Goal: Task Accomplishment & Management: Use online tool/utility

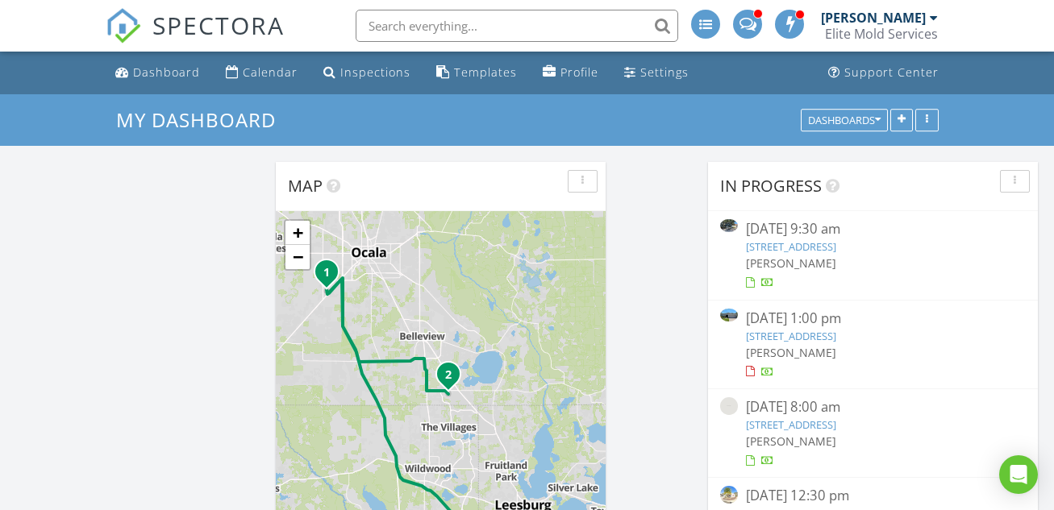
click at [788, 242] on link "7984 Forest City Rd, Orlando, FL 32810" at bounding box center [791, 246] width 90 height 15
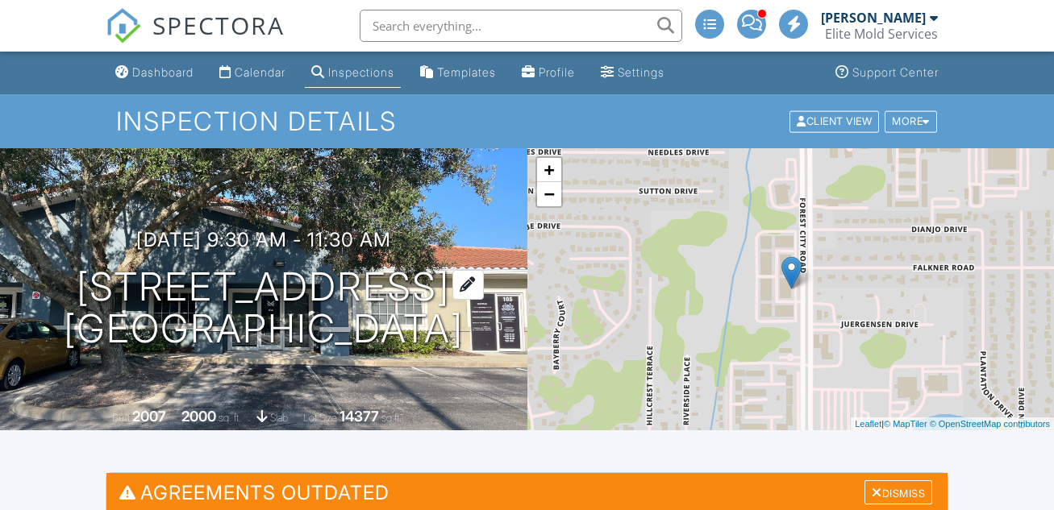
scroll to position [291, 0]
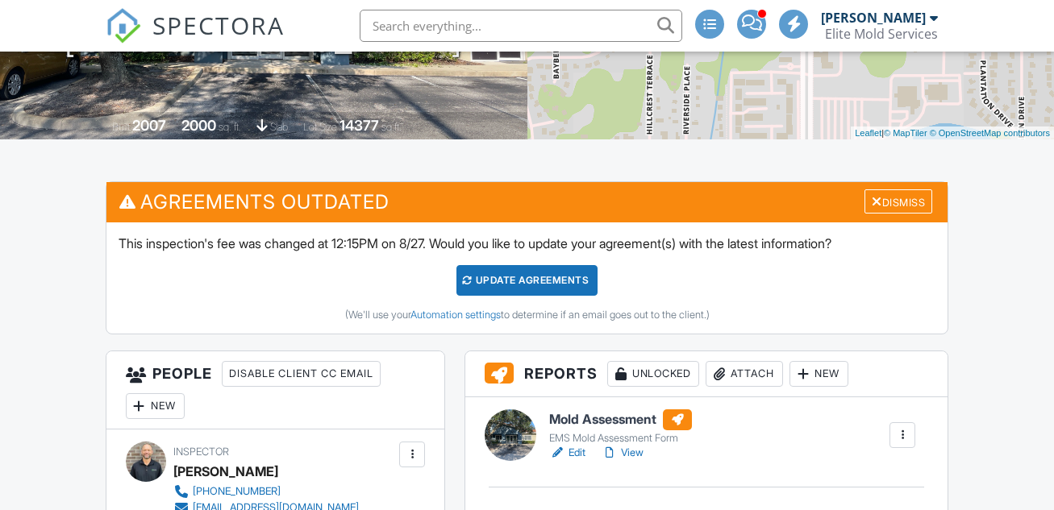
click at [534, 281] on div "Update Agreements" at bounding box center [526, 280] width 141 height 31
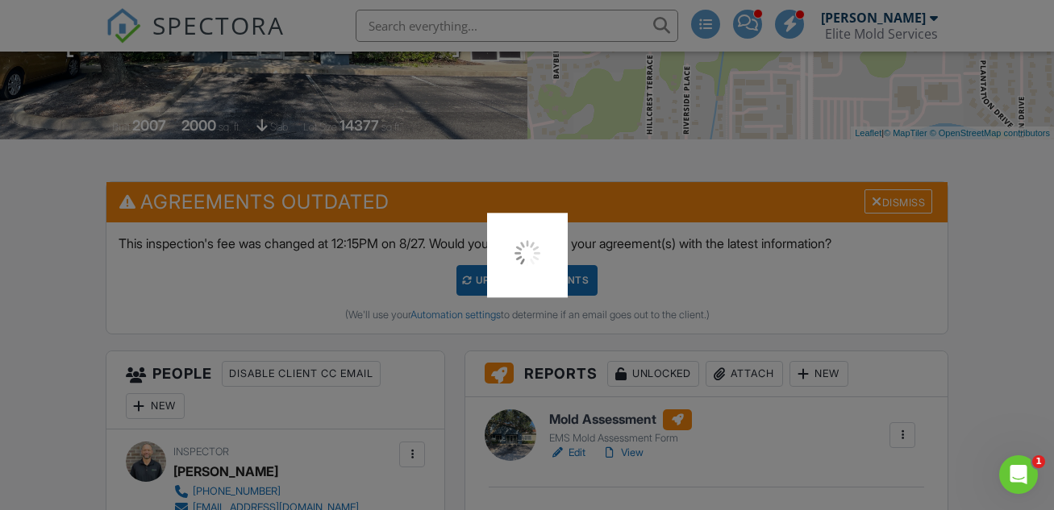
scroll to position [0, 0]
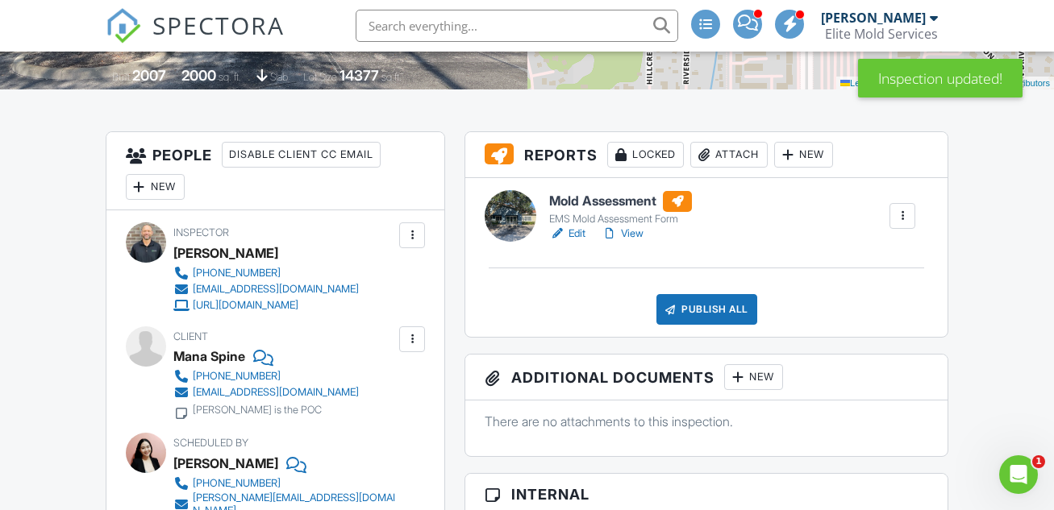
scroll to position [375, 0]
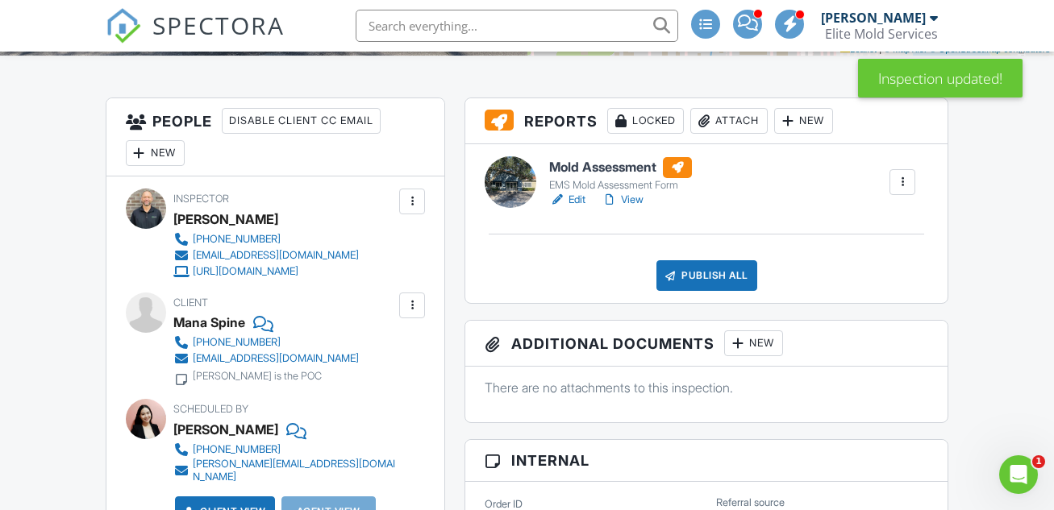
click at [743, 117] on div "Attach" at bounding box center [728, 121] width 77 height 26
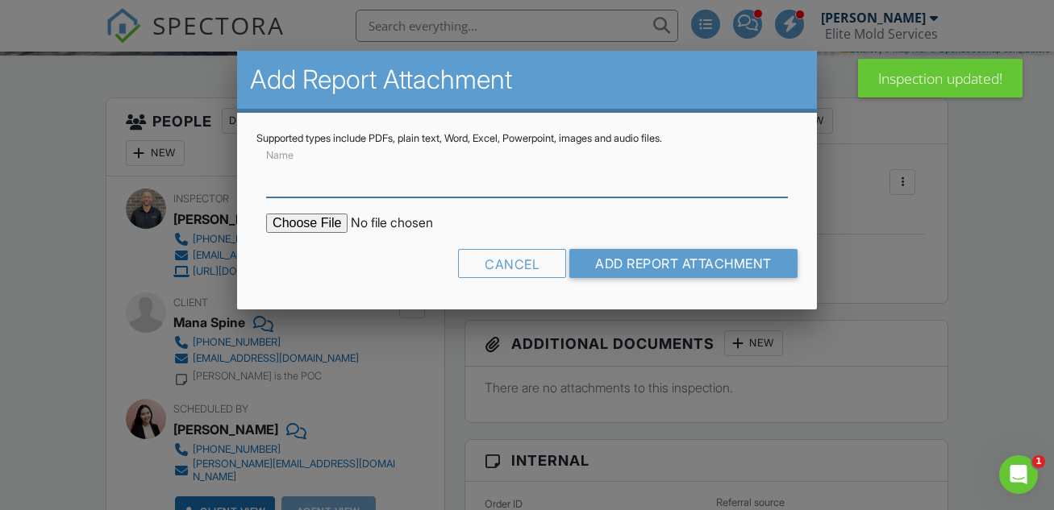
click at [478, 184] on input "Name" at bounding box center [527, 178] width 522 height 40
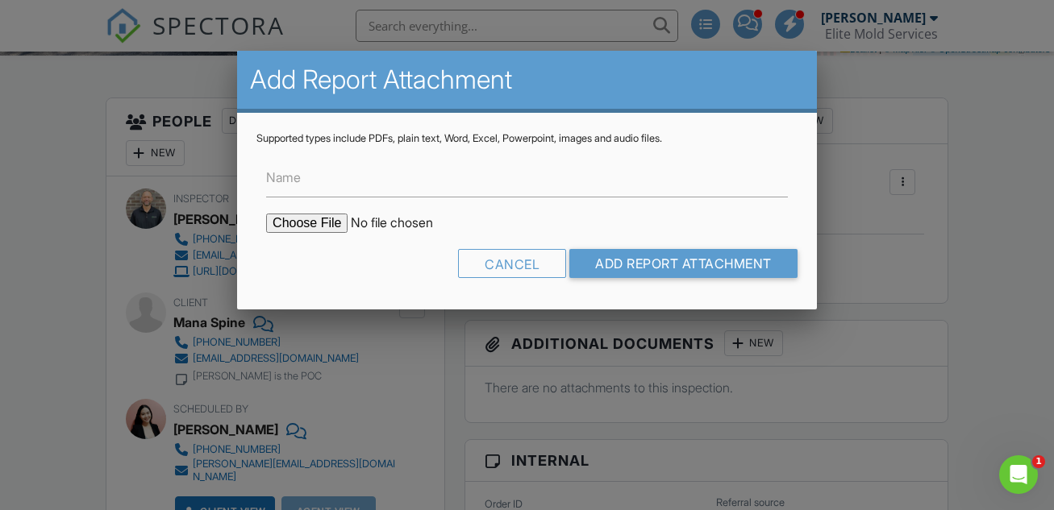
click at [318, 227] on input "file" at bounding box center [403, 223] width 274 height 19
type input "C:\fakepath\Contractor & Supplies Referrals - Central Florida.pdf"
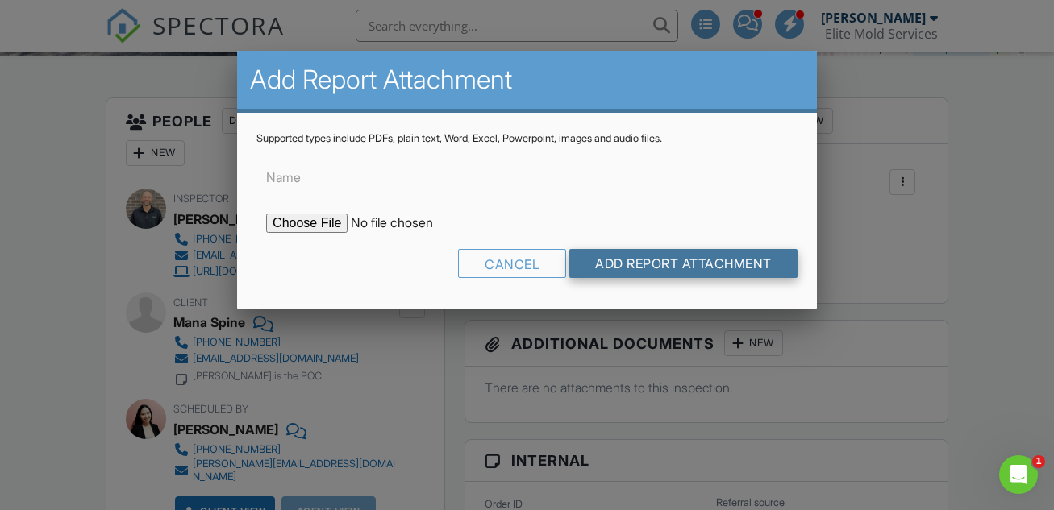
click at [633, 261] on input "Add Report Attachment" at bounding box center [683, 263] width 228 height 29
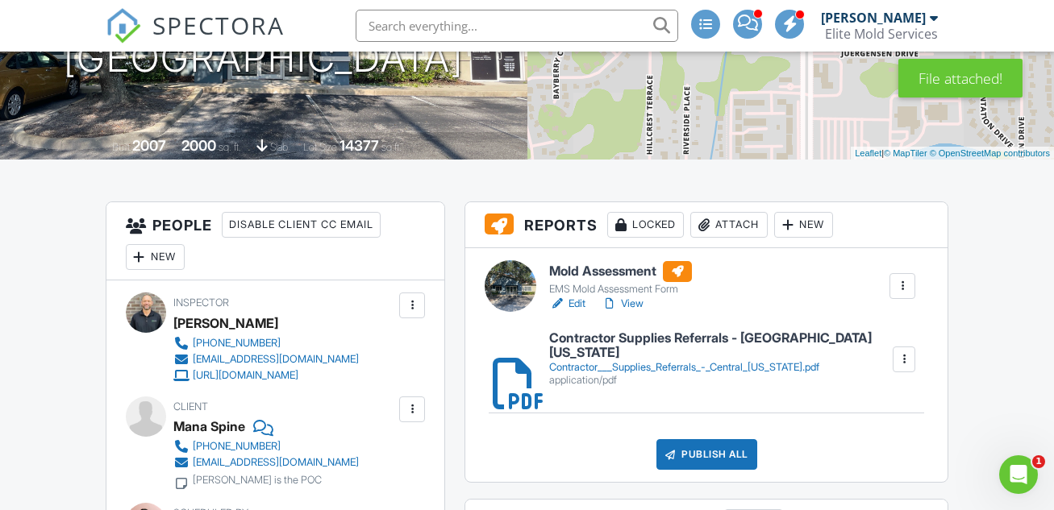
click at [606, 273] on h6 "Mold Assessment" at bounding box center [620, 271] width 143 height 21
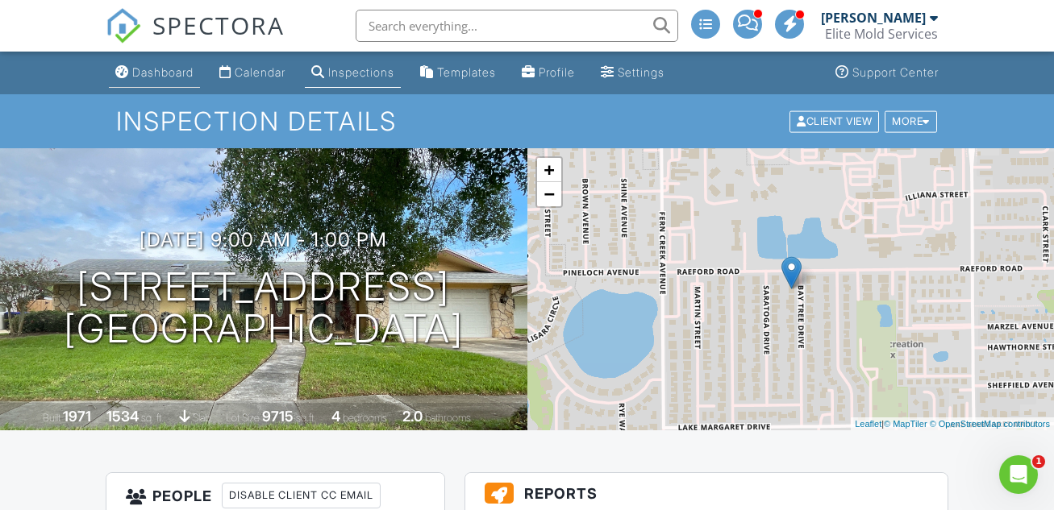
click at [160, 73] on div "Dashboard" at bounding box center [162, 72] width 61 height 14
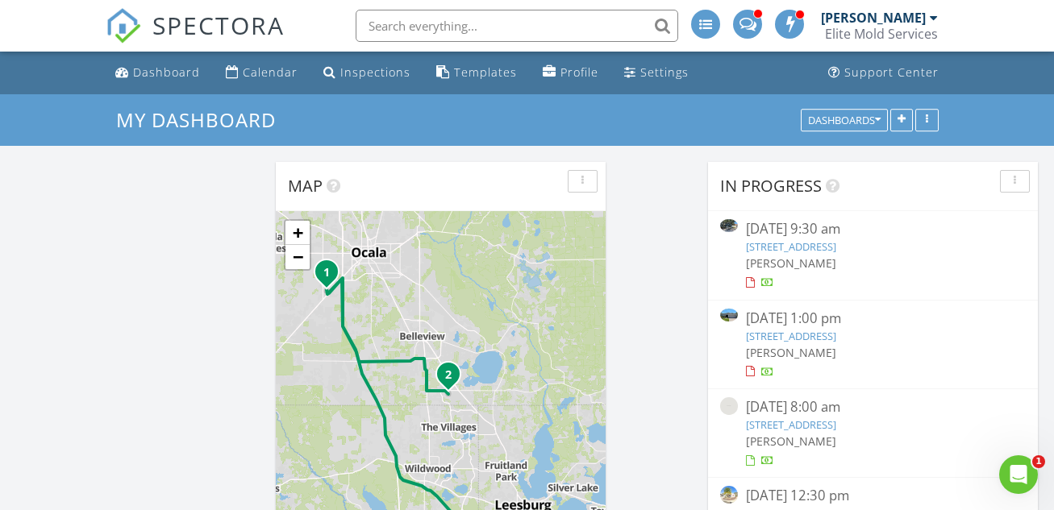
click at [800, 335] on link "12893 Sawgrass Pine Cir, Orlando, FL 32824" at bounding box center [791, 336] width 90 height 15
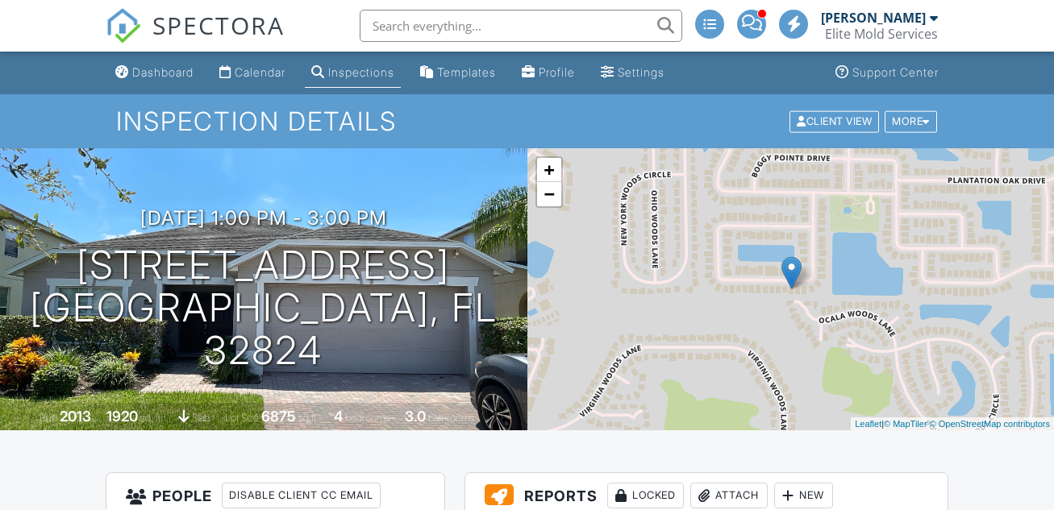
scroll to position [299, 0]
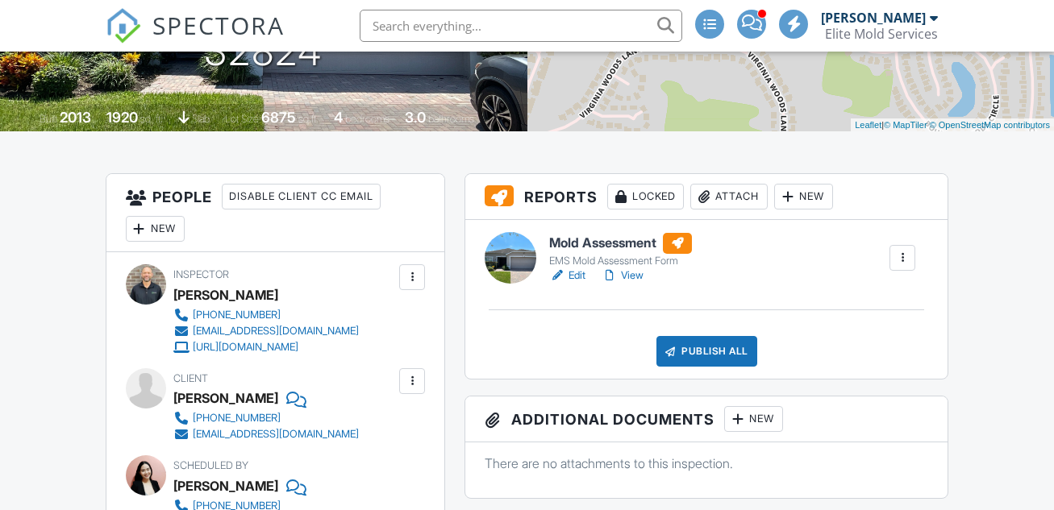
click at [734, 194] on div "Attach" at bounding box center [728, 197] width 77 height 26
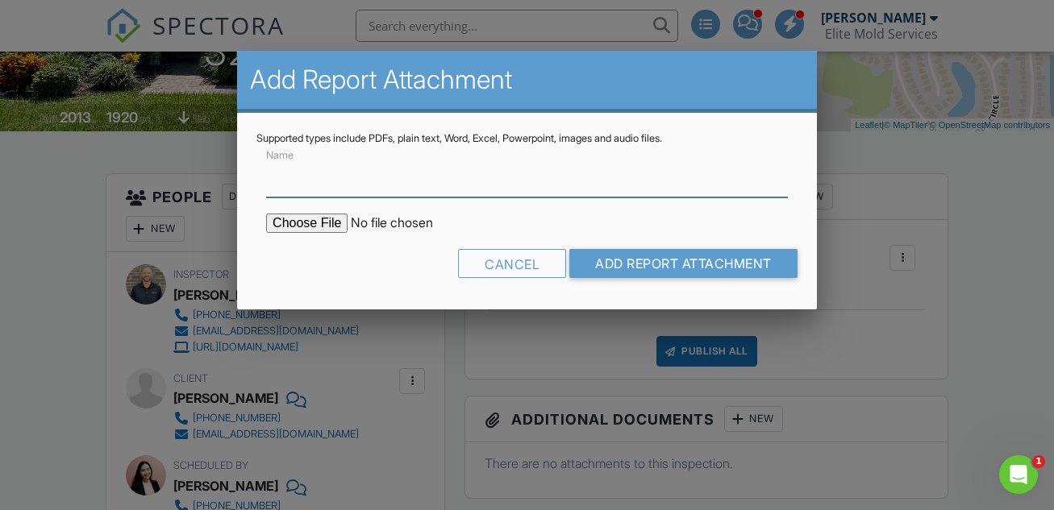
scroll to position [0, 0]
click at [472, 178] on input "Name" at bounding box center [527, 178] width 522 height 40
type input "Contractor Referral List"
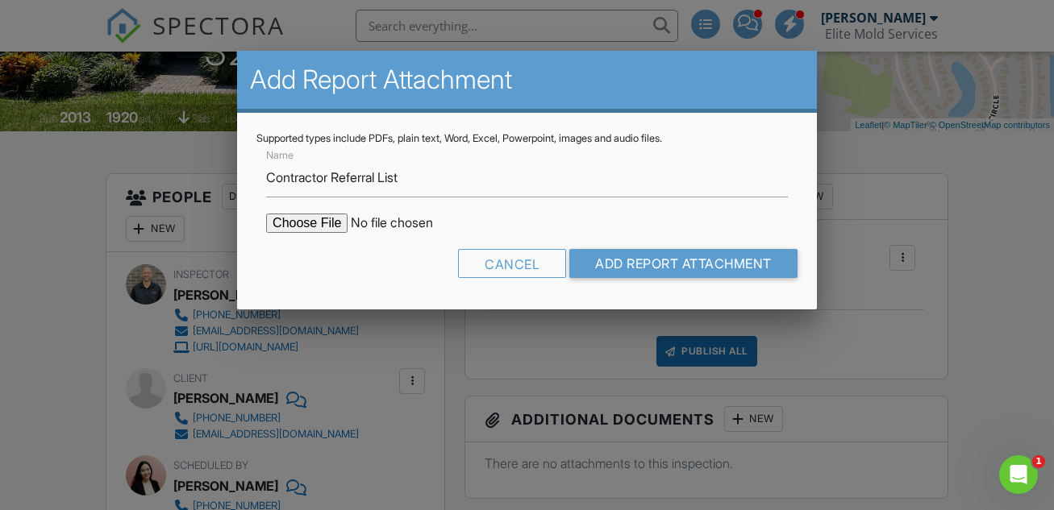
click at [337, 225] on input "file" at bounding box center [403, 223] width 274 height 19
type input "C:\fakepath\Contractor & Supplies Referrals - Central Florida.pdf"
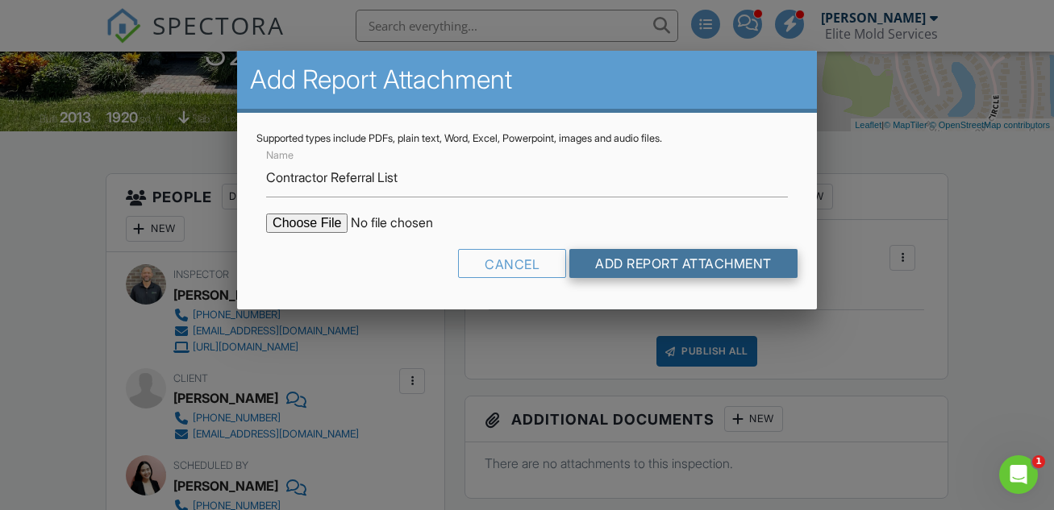
click at [598, 264] on input "Add Report Attachment" at bounding box center [683, 263] width 228 height 29
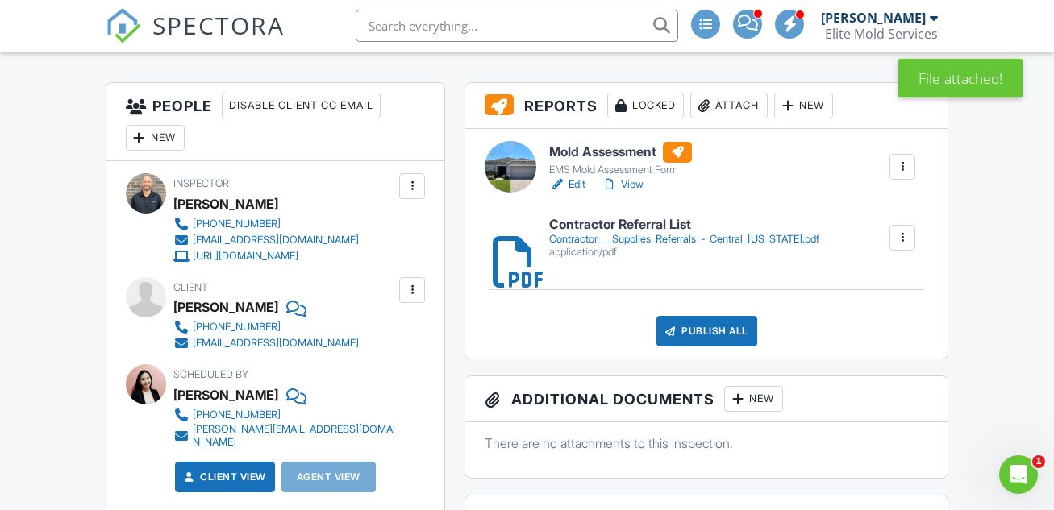
click at [737, 101] on div "Attach" at bounding box center [728, 106] width 77 height 26
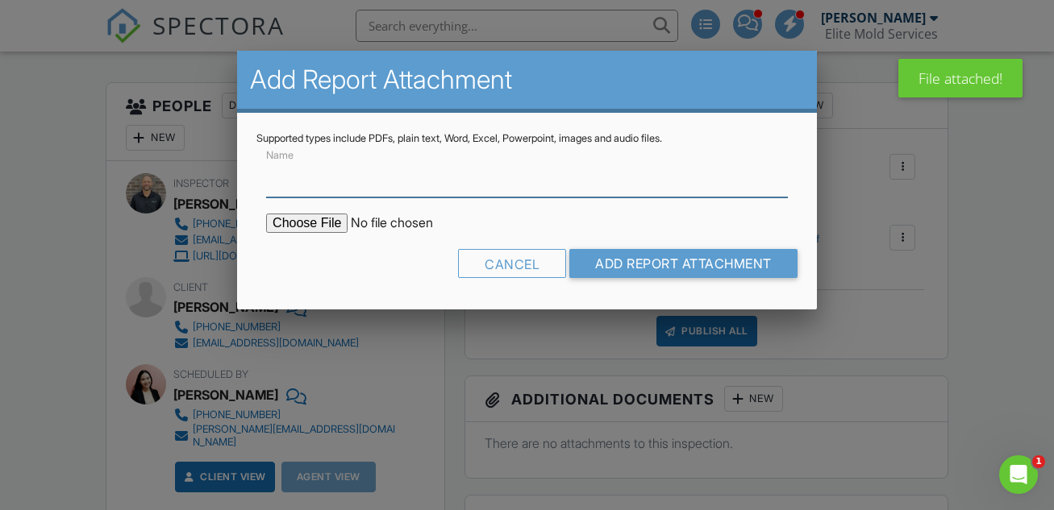
click at [451, 185] on input "Name" at bounding box center [527, 178] width 522 height 40
type input "Lab Results"
click at [315, 223] on input "file" at bounding box center [403, 223] width 274 height 19
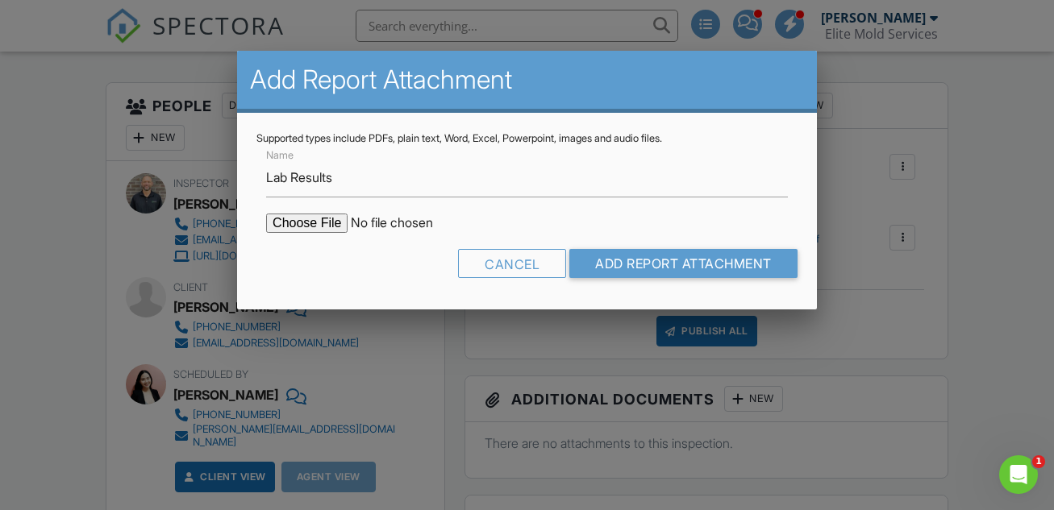
type input "C:\fakepath\Lab Results - 12893 Sawgrass Pine Cir.pdf"
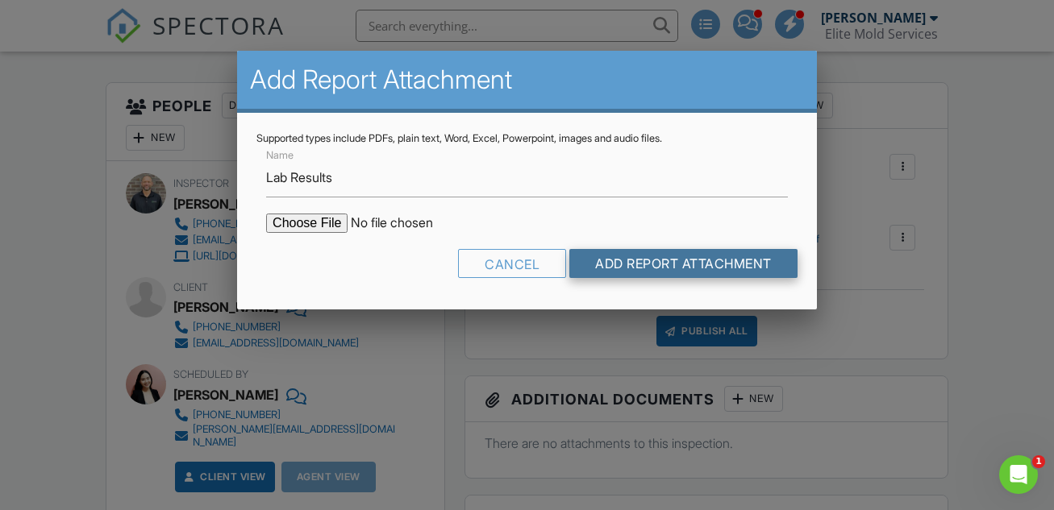
click at [627, 264] on input "Add Report Attachment" at bounding box center [683, 263] width 228 height 29
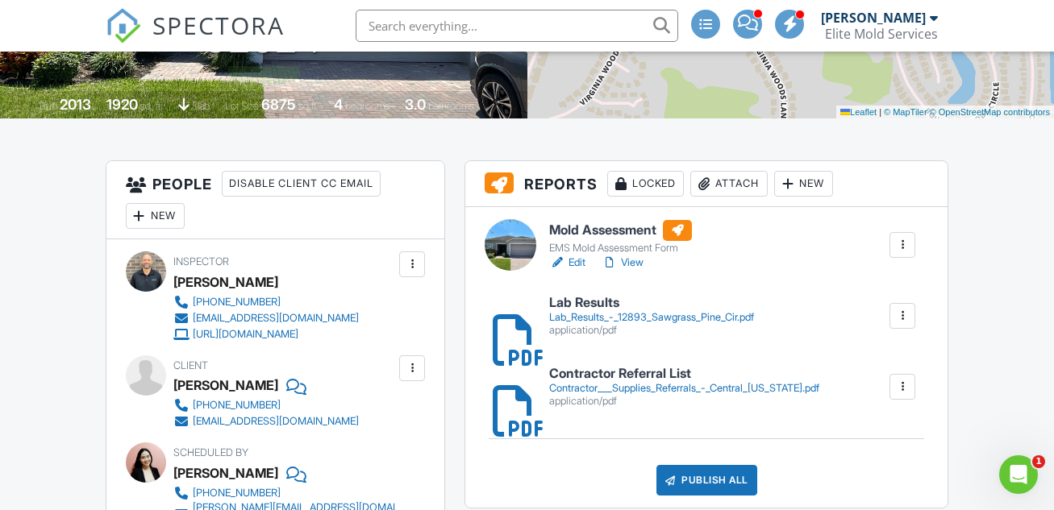
scroll to position [314, 0]
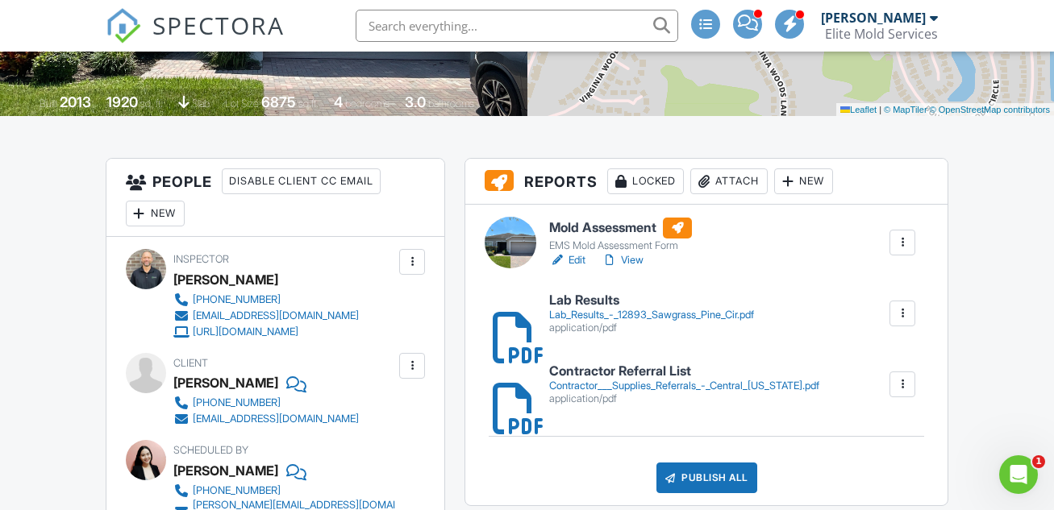
click at [582, 235] on h6 "Mold Assessment" at bounding box center [620, 228] width 143 height 21
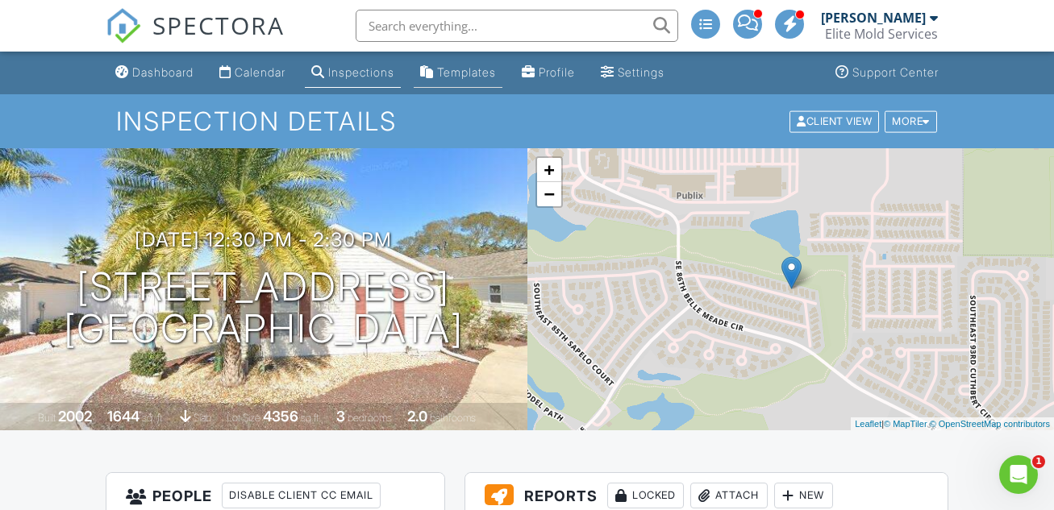
click at [477, 72] on div "Templates" at bounding box center [466, 72] width 59 height 14
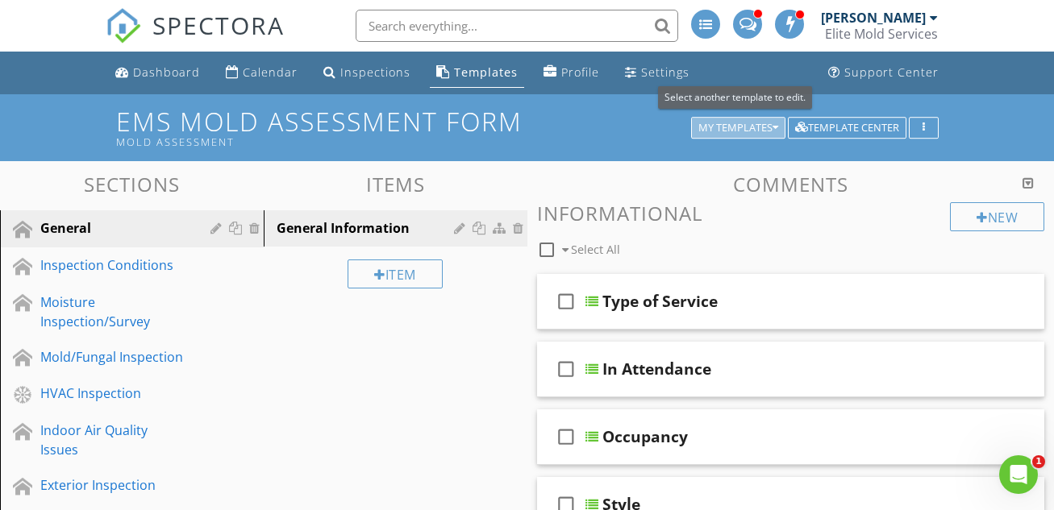
click at [751, 126] on div "My Templates" at bounding box center [738, 128] width 80 height 11
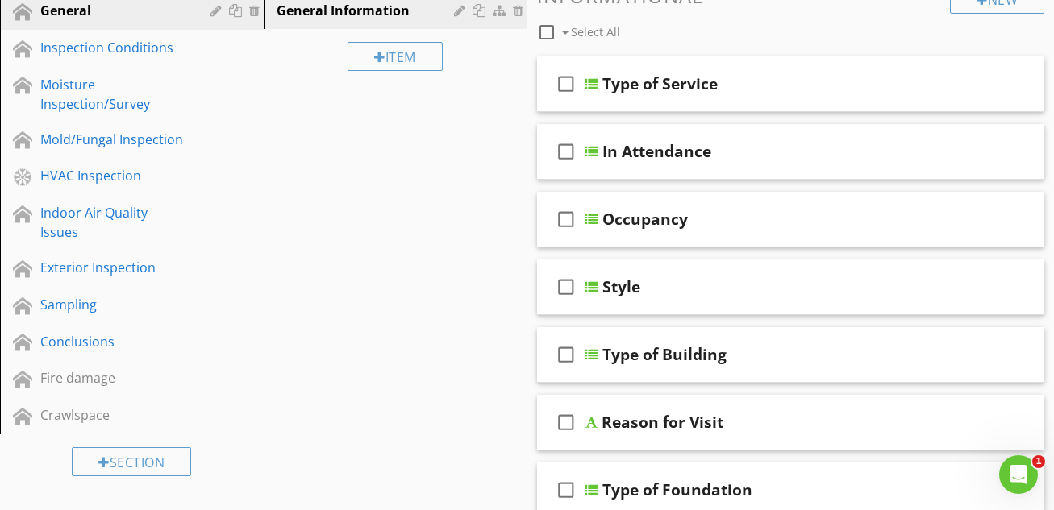
scroll to position [194, 0]
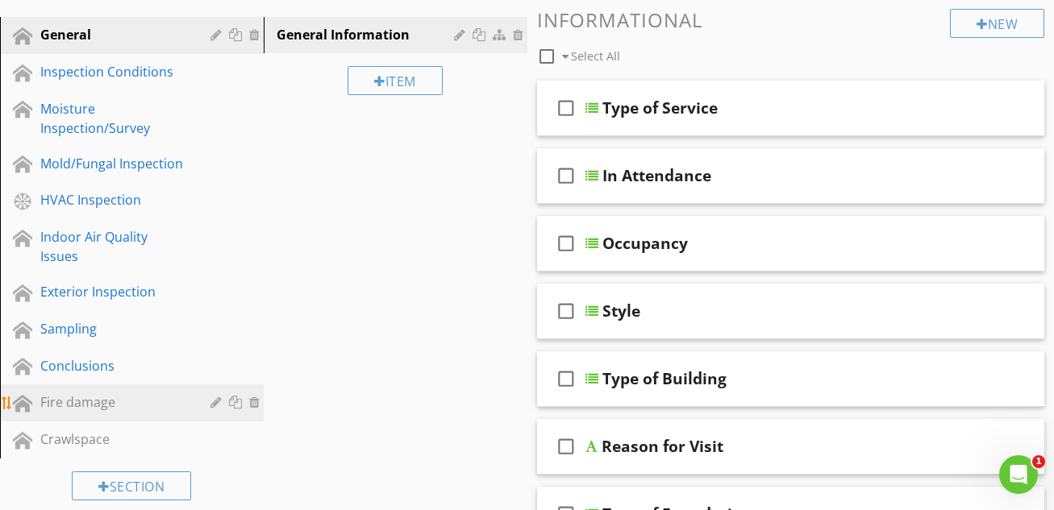
click at [56, 402] on div "Fire damage" at bounding box center [113, 402] width 147 height 19
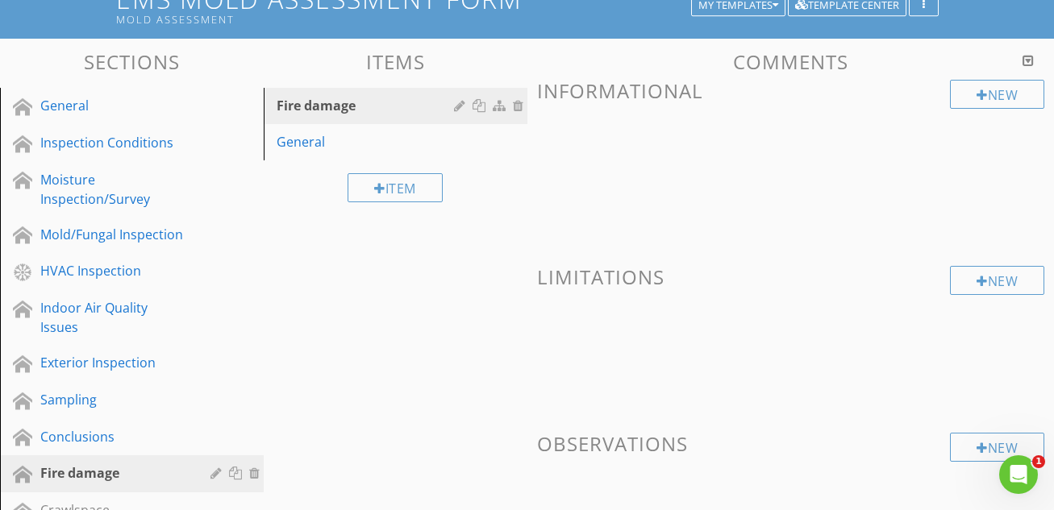
scroll to position [127, 0]
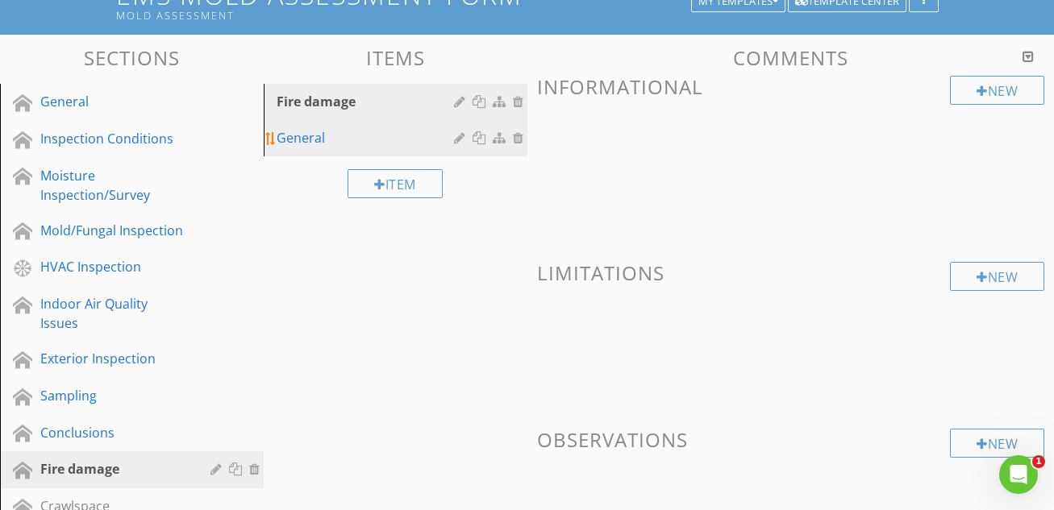
click at [314, 140] on div "General" at bounding box center [368, 137] width 182 height 19
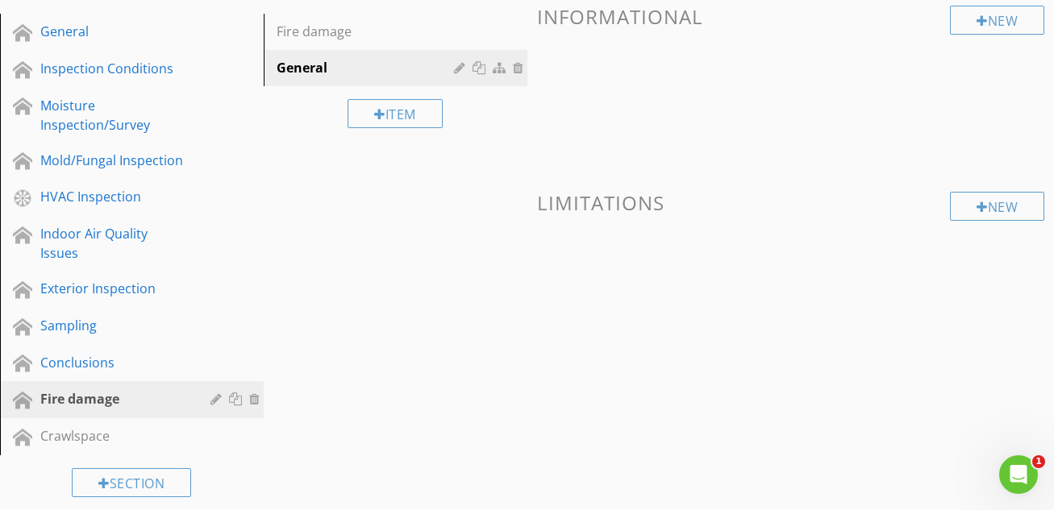
scroll to position [198, 0]
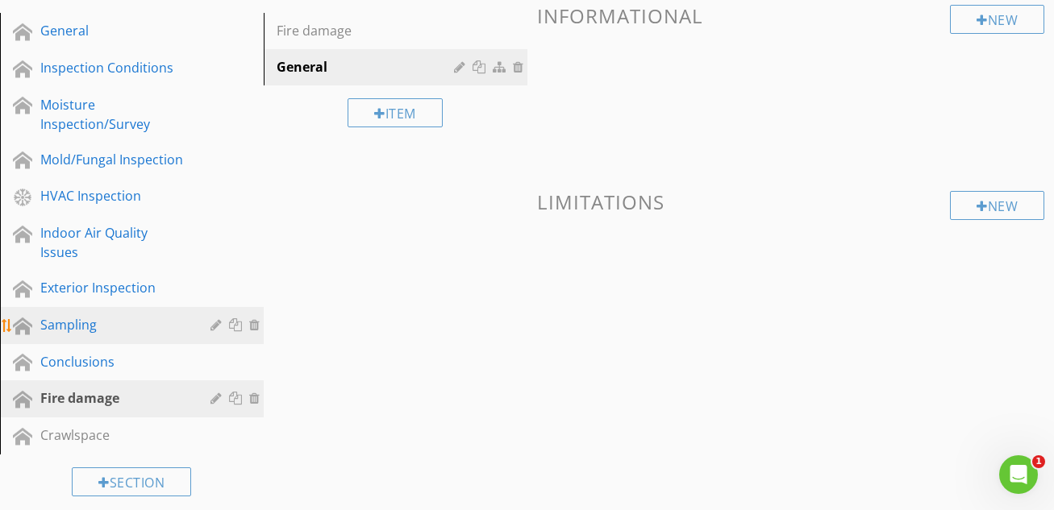
click at [80, 323] on div "Sampling" at bounding box center [113, 324] width 147 height 19
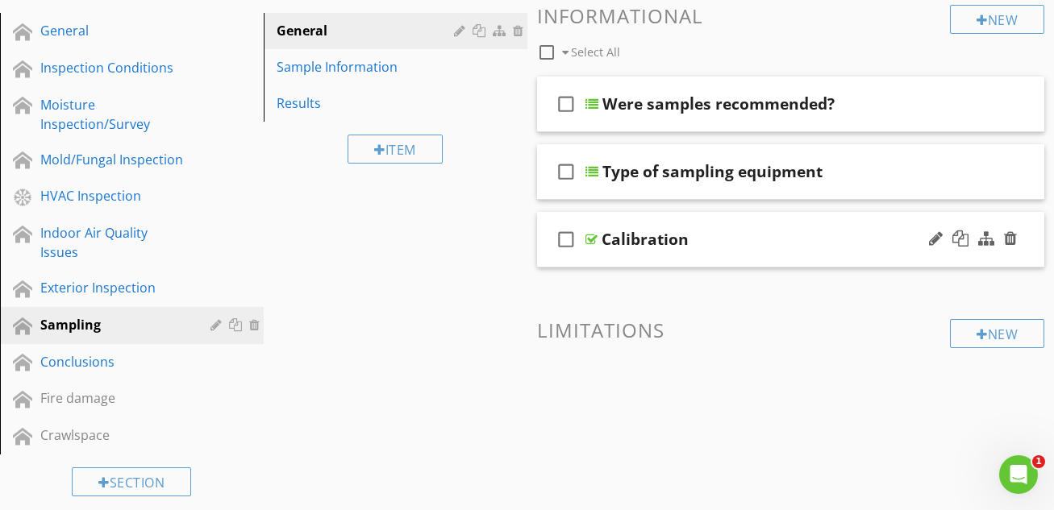
click at [740, 241] on div "Calibration" at bounding box center [780, 239] width 356 height 19
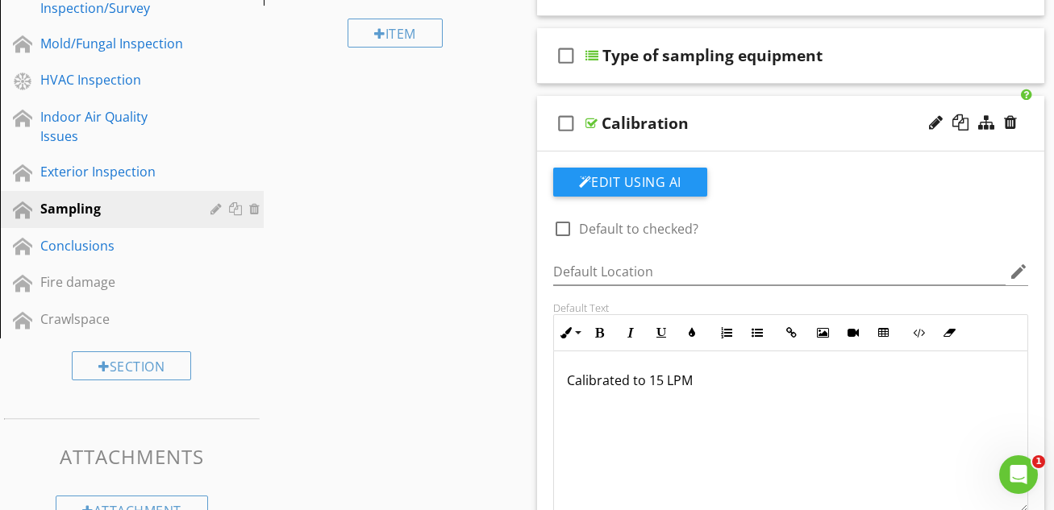
scroll to position [319, 0]
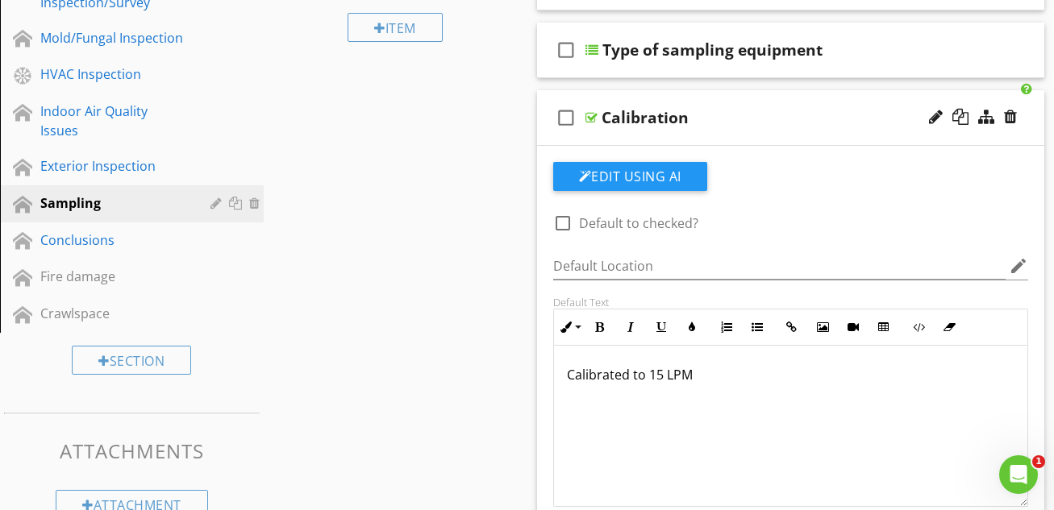
click at [701, 381] on p "Calibrated to 15 LPM" at bounding box center [791, 374] width 448 height 19
copy p "Calibrated to 15 LPM"
click at [487, 228] on div "Sections General Inspection Conditions Moisture Inspection/Survey Mold/Fungal I…" at bounding box center [527, 344] width 1054 height 1005
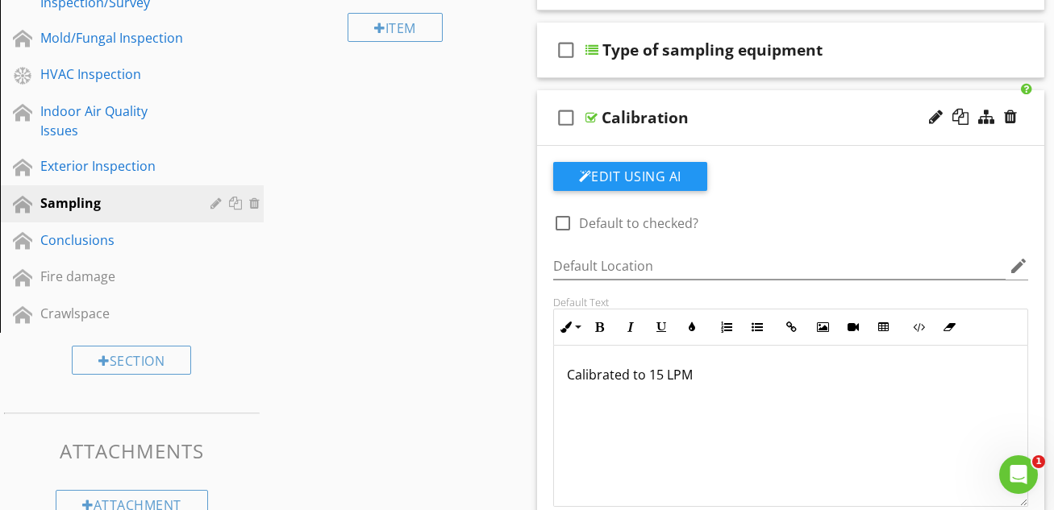
scroll to position [0, 0]
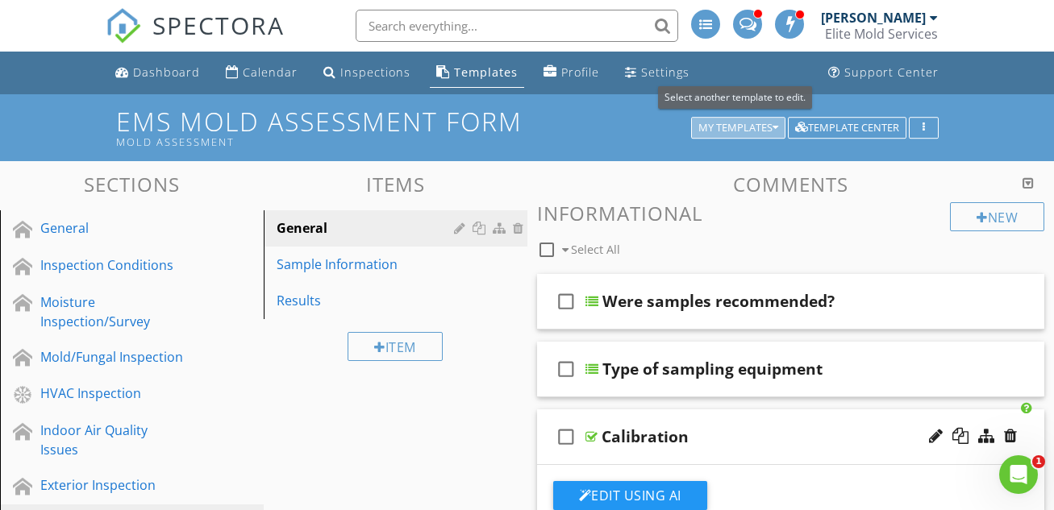
click at [742, 126] on div "My Templates" at bounding box center [738, 128] width 80 height 11
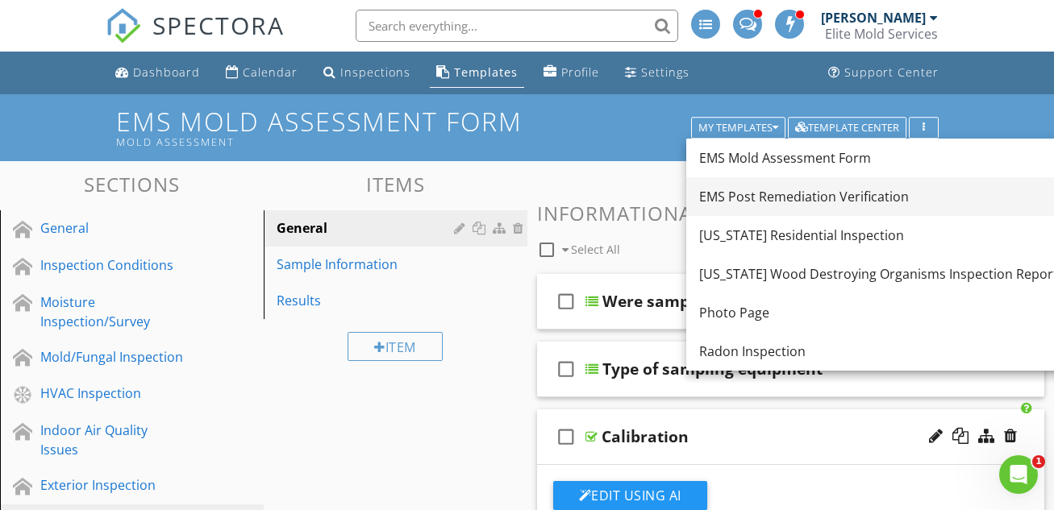
click at [793, 193] on div "EMS Post Remediation Verification" at bounding box center [878, 196] width 359 height 19
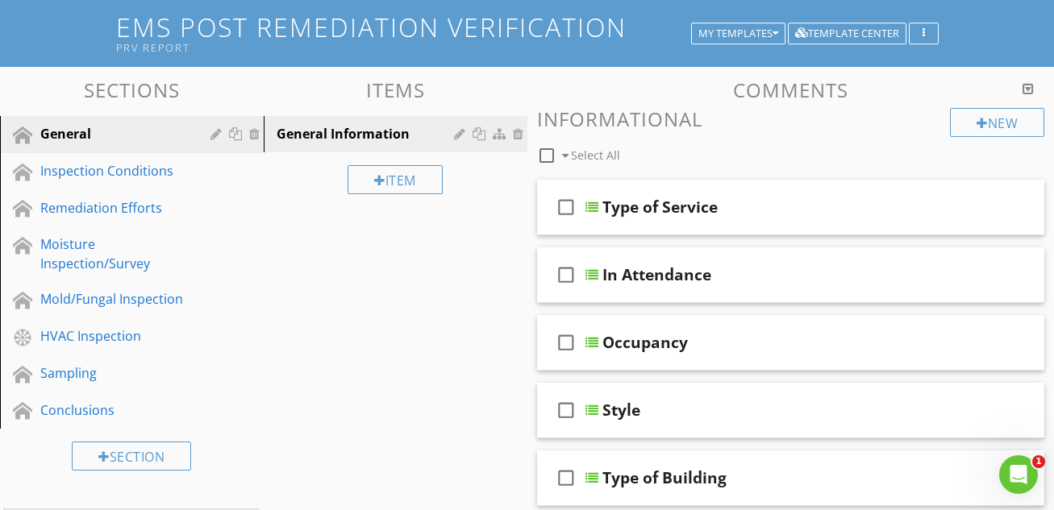
scroll to position [172, 0]
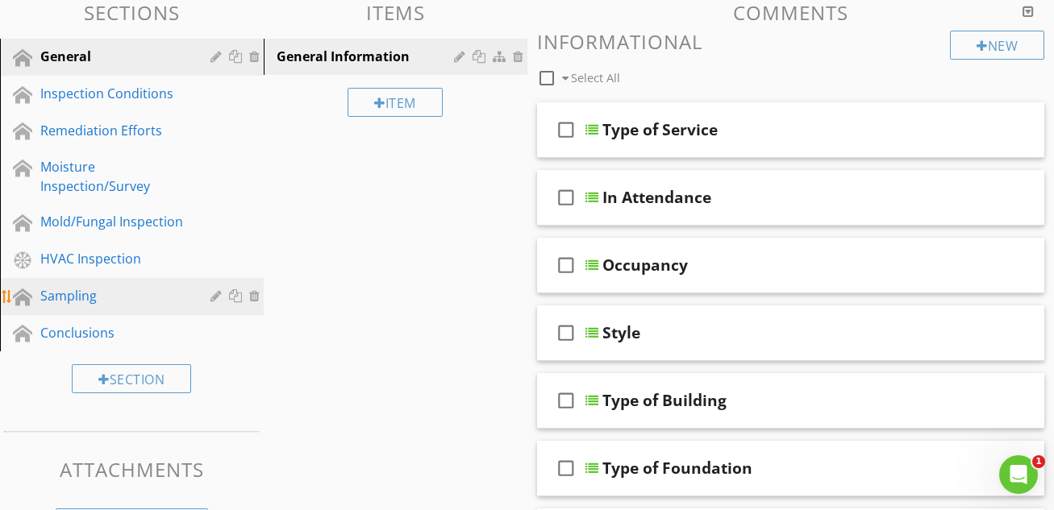
click at [77, 292] on div "Sampling" at bounding box center [113, 295] width 147 height 19
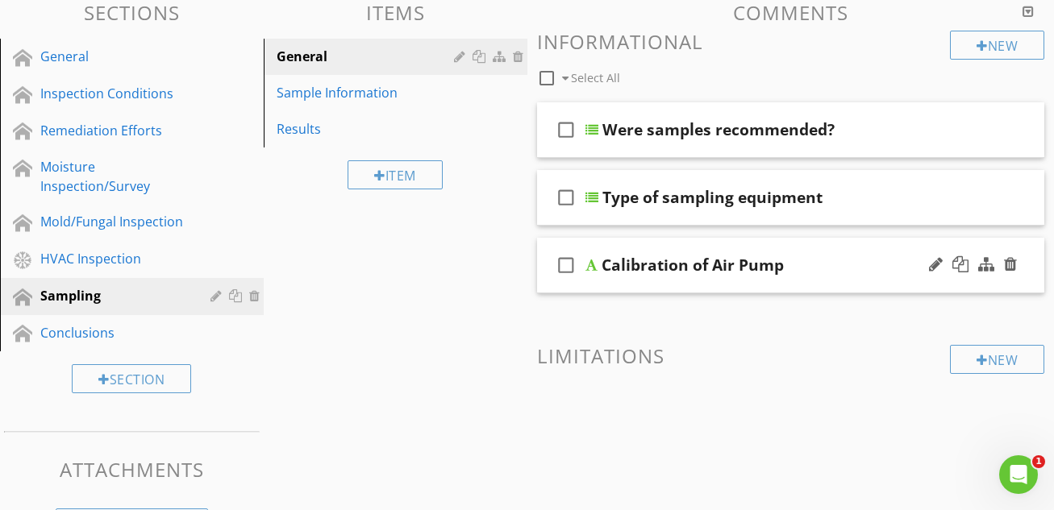
click at [825, 256] on div "Calibration of Air Pump" at bounding box center [780, 265] width 356 height 19
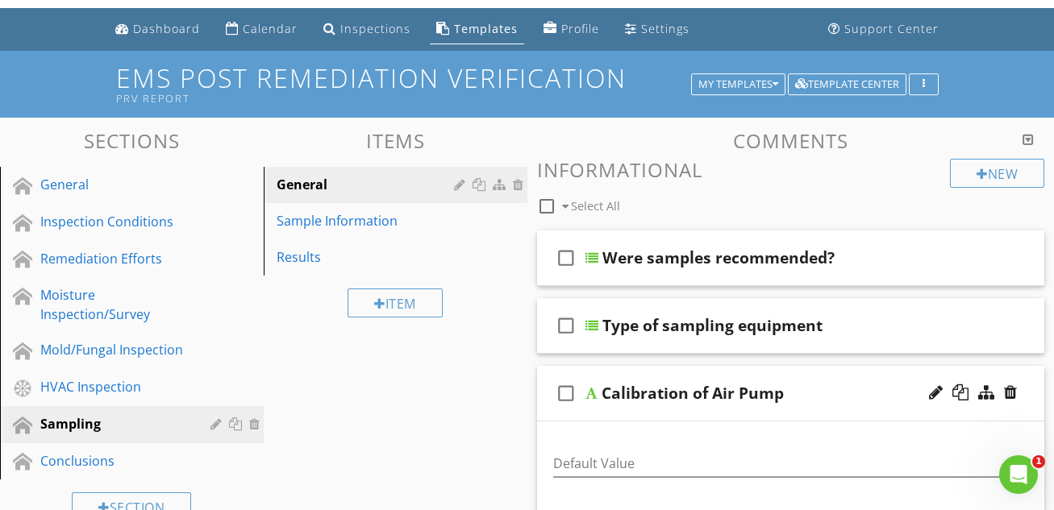
scroll to position [40, 0]
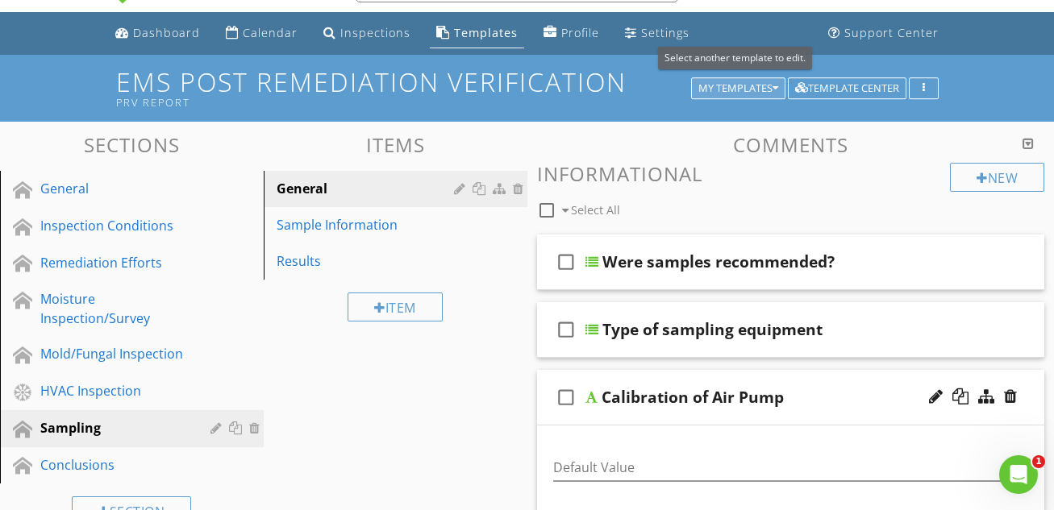
click at [725, 87] on div "My Templates" at bounding box center [738, 88] width 80 height 11
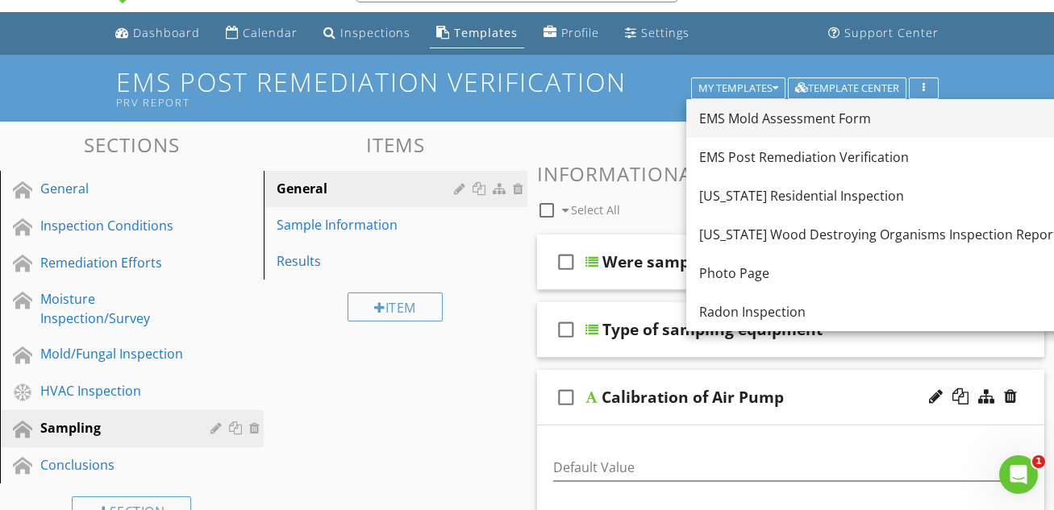
click at [762, 120] on div "EMS Mold Assessment Form" at bounding box center [878, 118] width 359 height 19
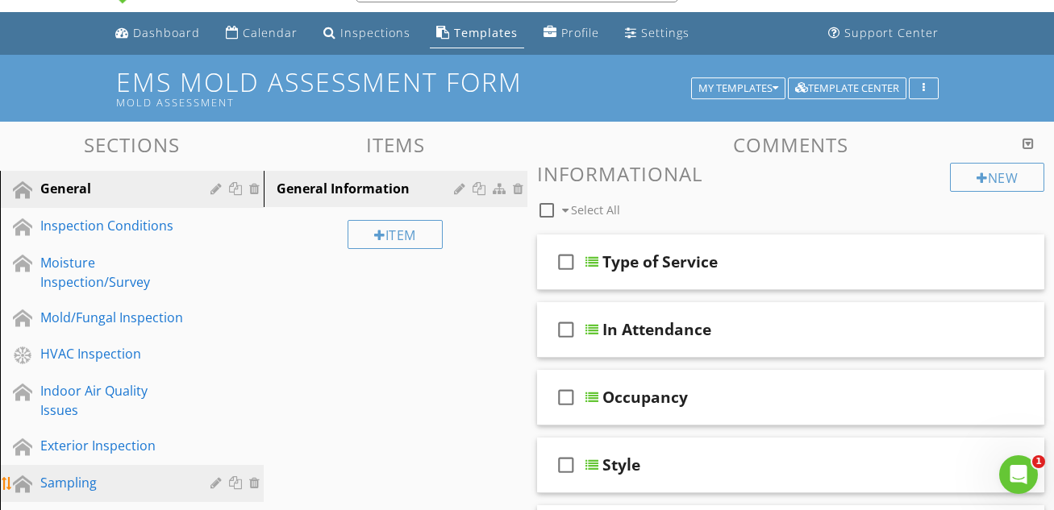
click at [65, 474] on div "Sampling" at bounding box center [113, 482] width 147 height 19
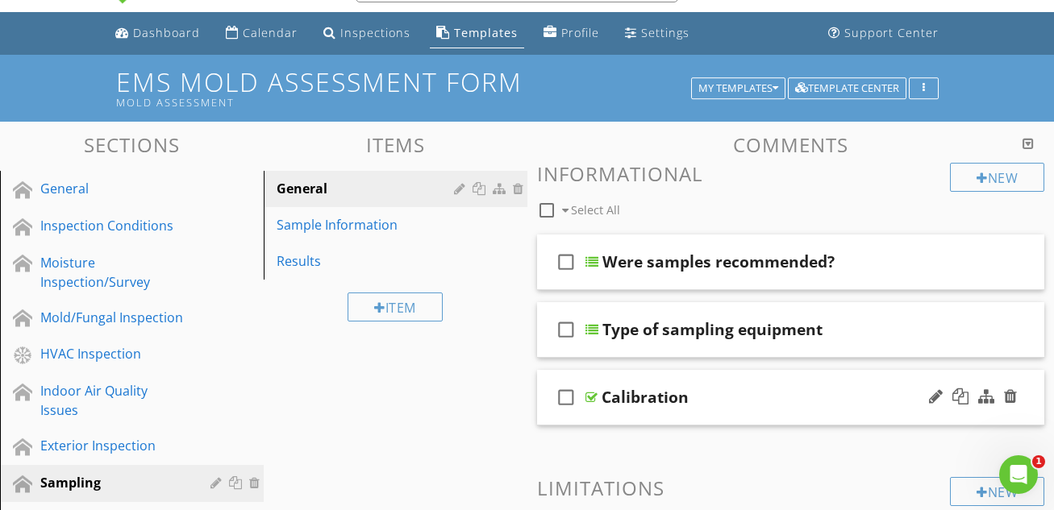
click at [755, 391] on div "Calibration" at bounding box center [780, 397] width 356 height 19
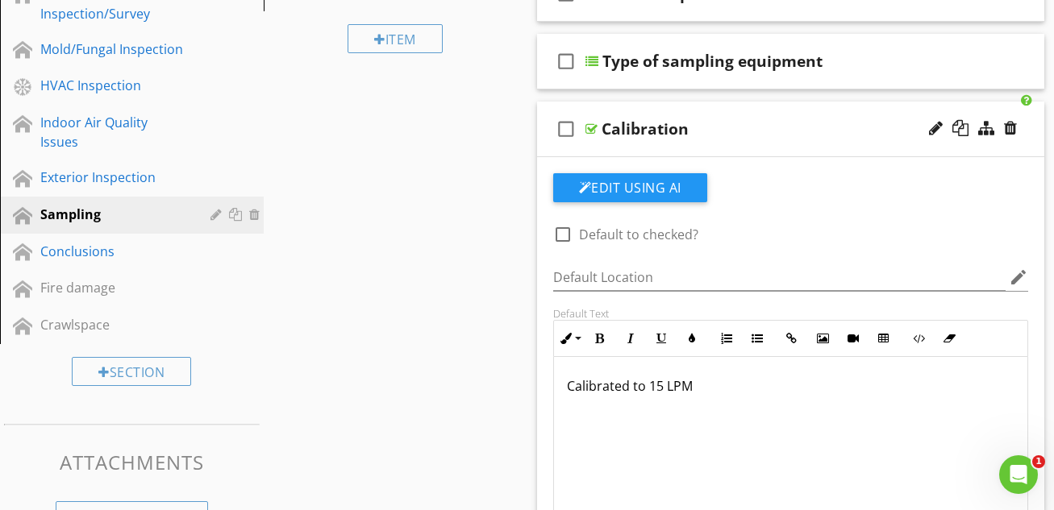
scroll to position [310, 0]
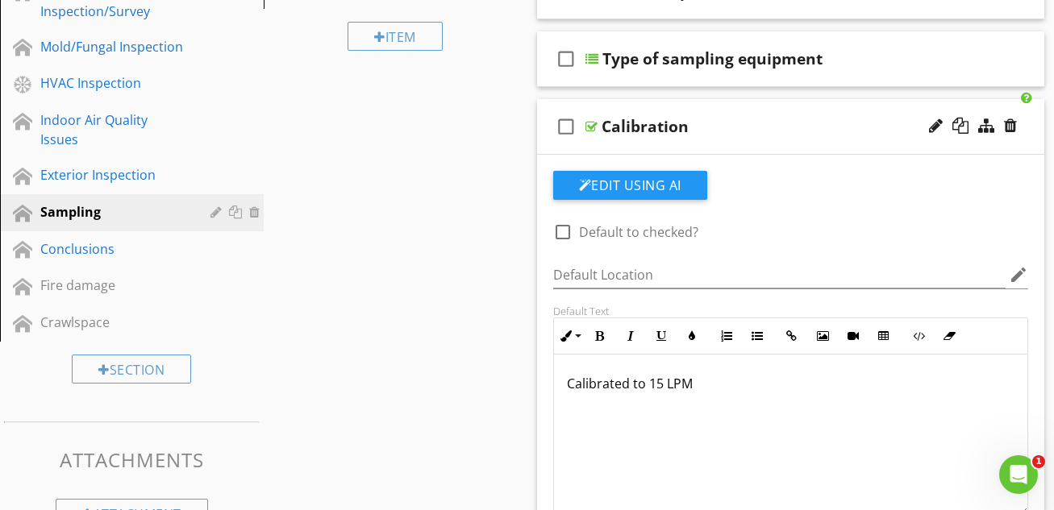
click at [796, 229] on div "check_box_outline_blank Default to checked? Default Location edit Default Text …" at bounding box center [790, 388] width 495 height 435
click at [755, 416] on div "Calibrated to 15 LPM" at bounding box center [791, 435] width 474 height 161
click at [634, 181] on button "Edit Using AI" at bounding box center [630, 185] width 154 height 29
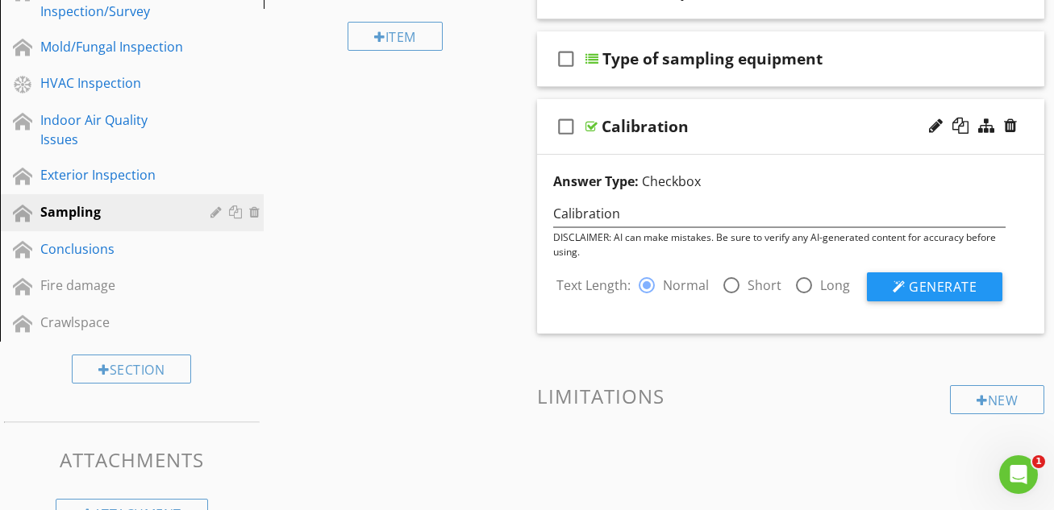
click at [776, 117] on div "Calibration" at bounding box center [780, 126] width 356 height 19
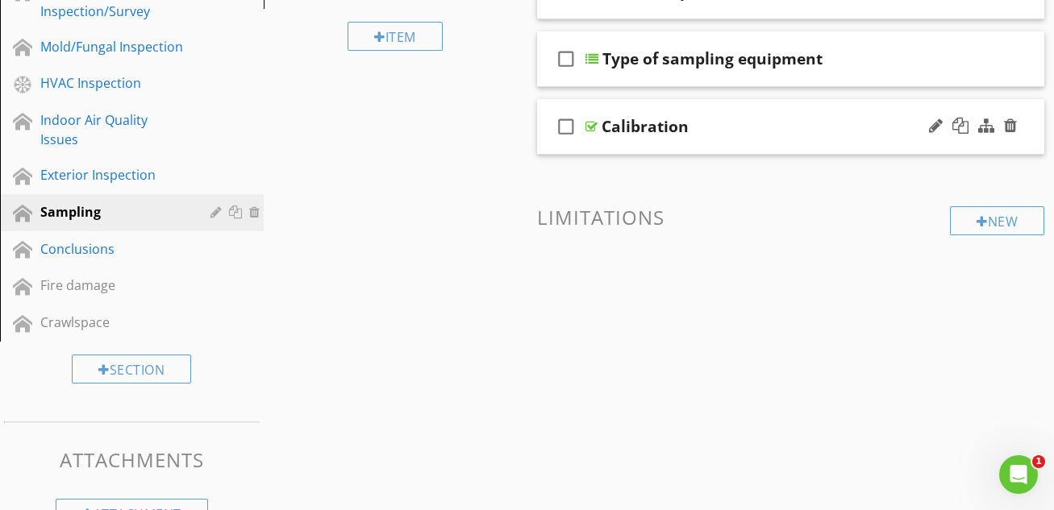
click at [788, 117] on div "Calibration" at bounding box center [780, 126] width 356 height 19
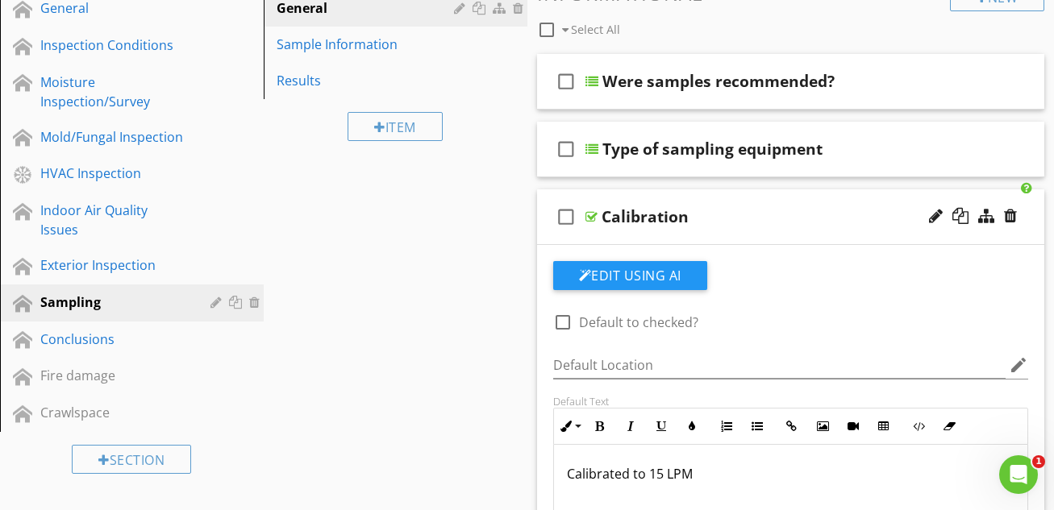
scroll to position [0, 0]
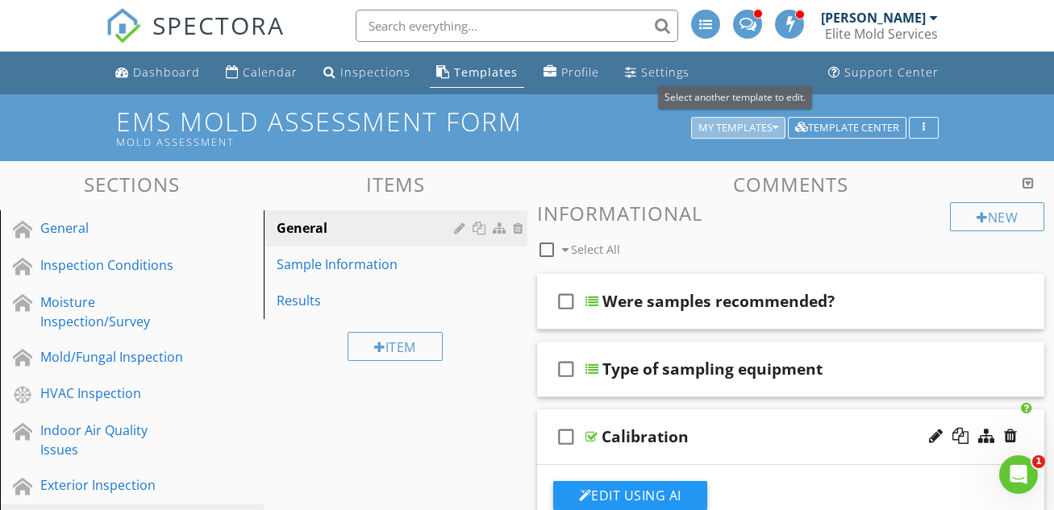
click at [734, 123] on div "My Templates" at bounding box center [738, 128] width 80 height 11
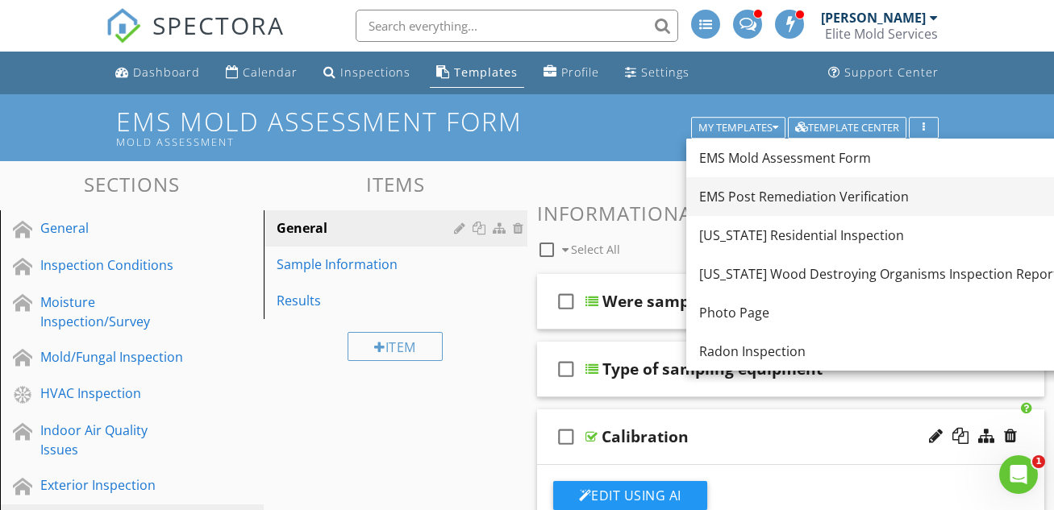
click at [788, 206] on div "EMS Post Remediation Verification" at bounding box center [878, 196] width 359 height 19
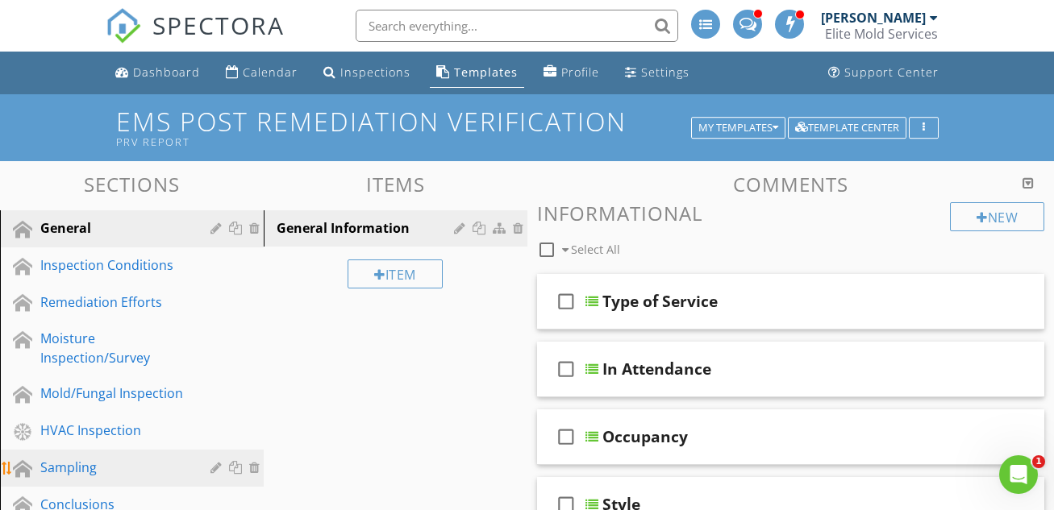
click at [52, 467] on div "Sampling" at bounding box center [113, 467] width 147 height 19
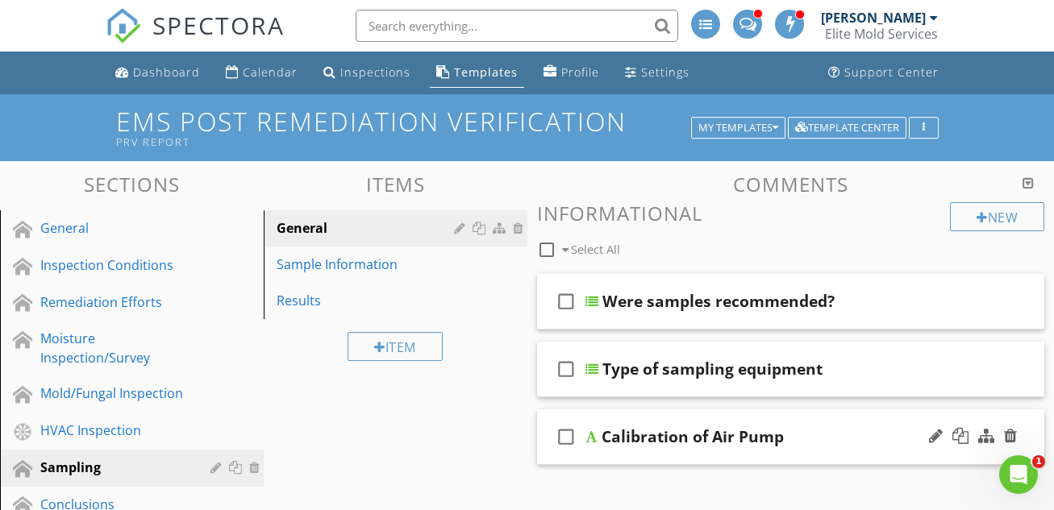
click at [866, 433] on div "Calibration of Air Pump" at bounding box center [780, 436] width 356 height 19
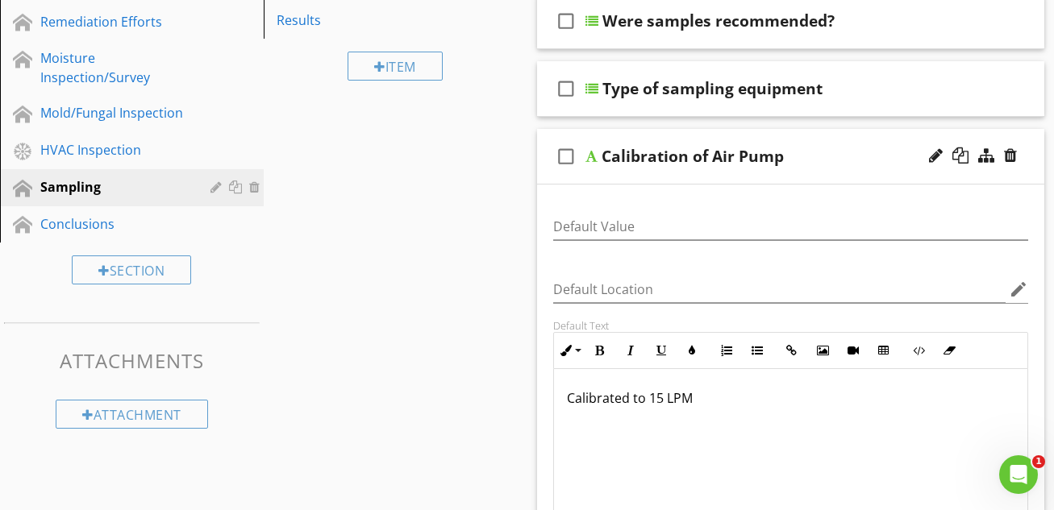
scroll to position [1, 0]
click at [1021, 289] on icon "edit" at bounding box center [1018, 289] width 19 height 19
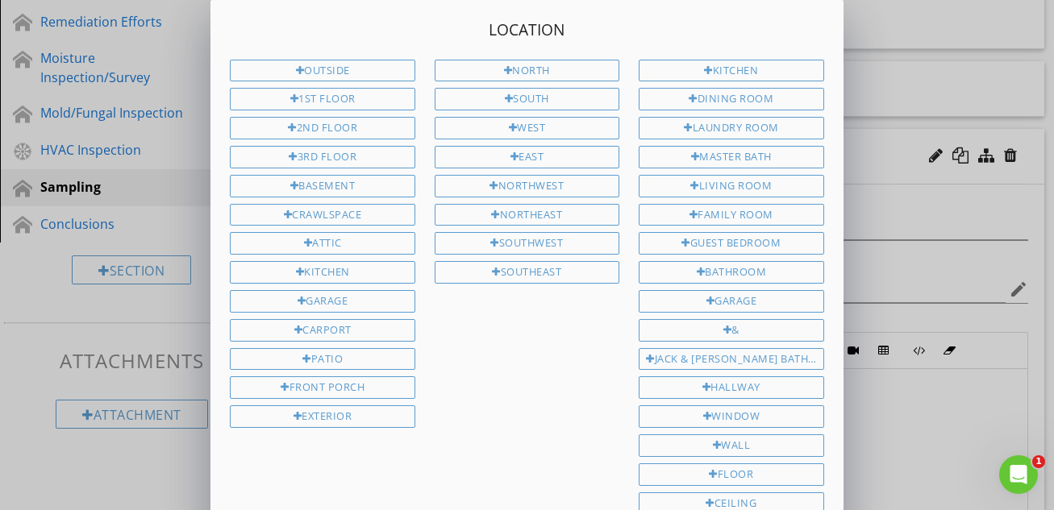
click at [970, 252] on div "Location Outside 1st Floor 2nd Floor 3rd Floor Basement Crawlspace Attic Kitche…" at bounding box center [527, 404] width 1054 height 809
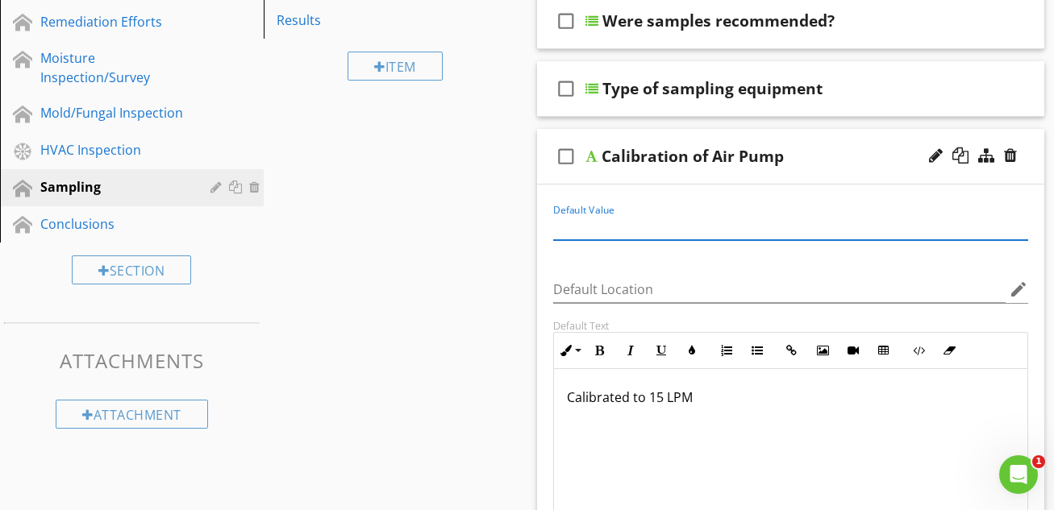
click at [626, 228] on input "Default Value" at bounding box center [791, 227] width 476 height 27
click at [697, 399] on p "Calibrated to 15 LPM" at bounding box center [791, 397] width 448 height 19
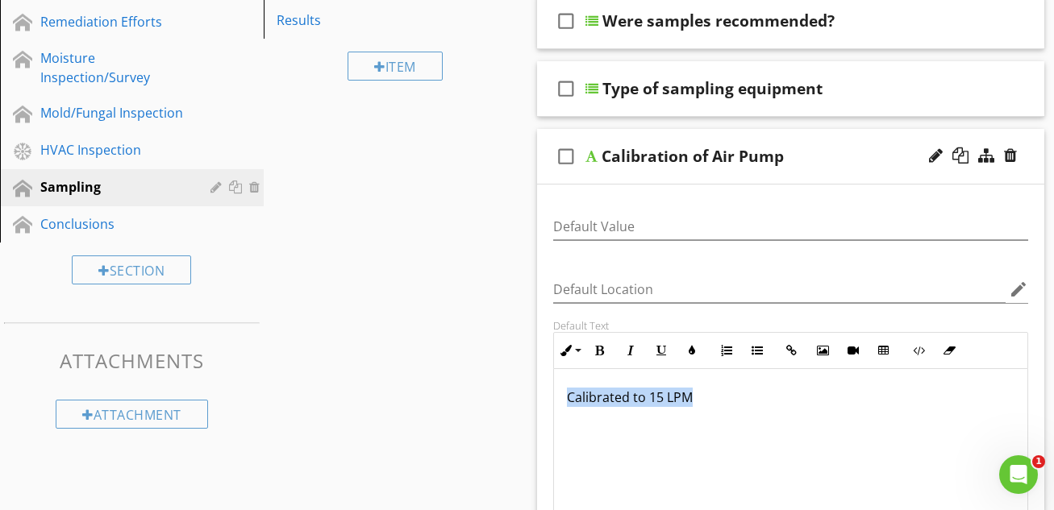
drag, startPoint x: 697, startPoint y: 399, endPoint x: 563, endPoint y: 393, distance: 134.8
click at [563, 393] on div "Calibrated to 15 LPM" at bounding box center [791, 448] width 474 height 161
copy p "Calibrated to 15 LPM"
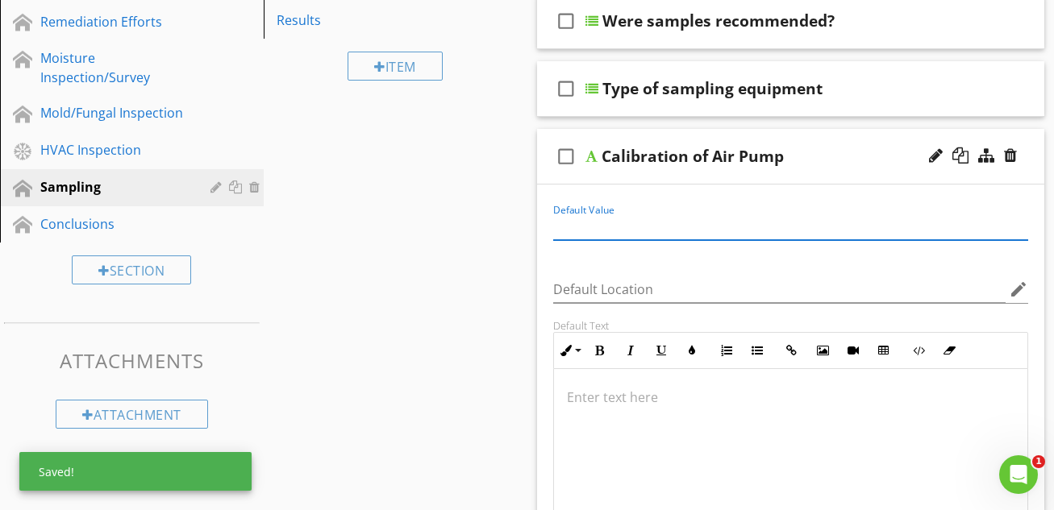
paste input "Calibrated to 15 LPM"
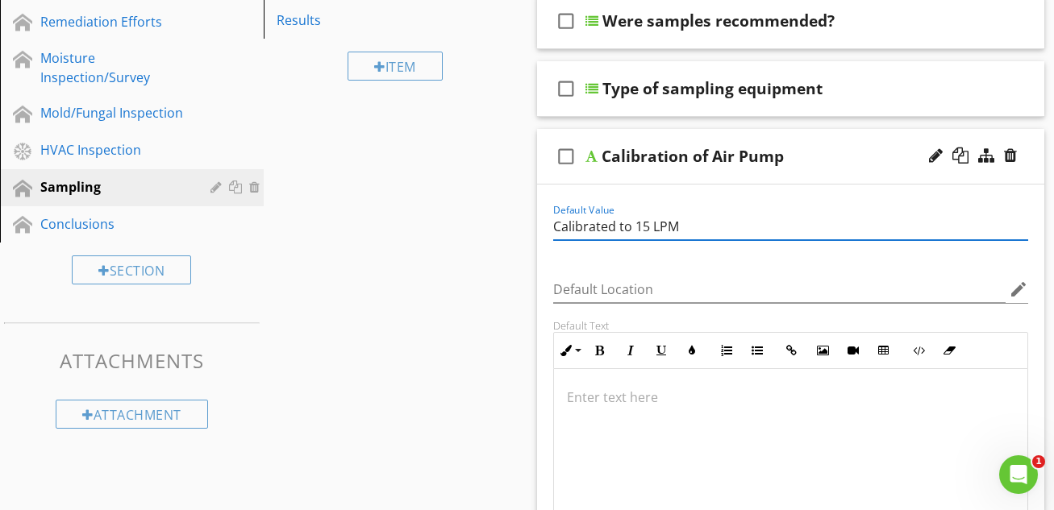
type input "Calibrated to 15 LPM"
click at [506, 281] on div "Sections General Inspection Conditions Remediation Efforts Moisture Inspection/…" at bounding box center [527, 459] width 1054 height 1157
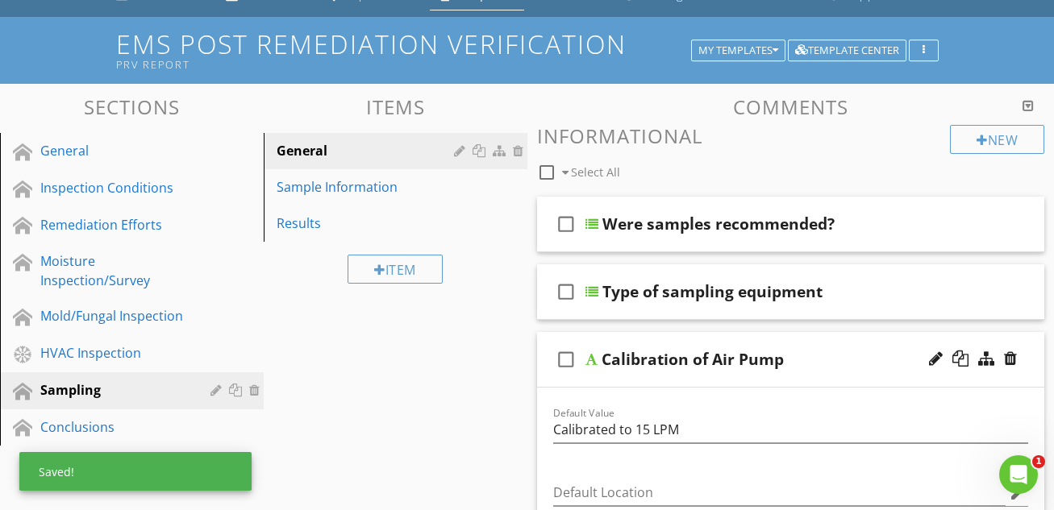
scroll to position [0, 0]
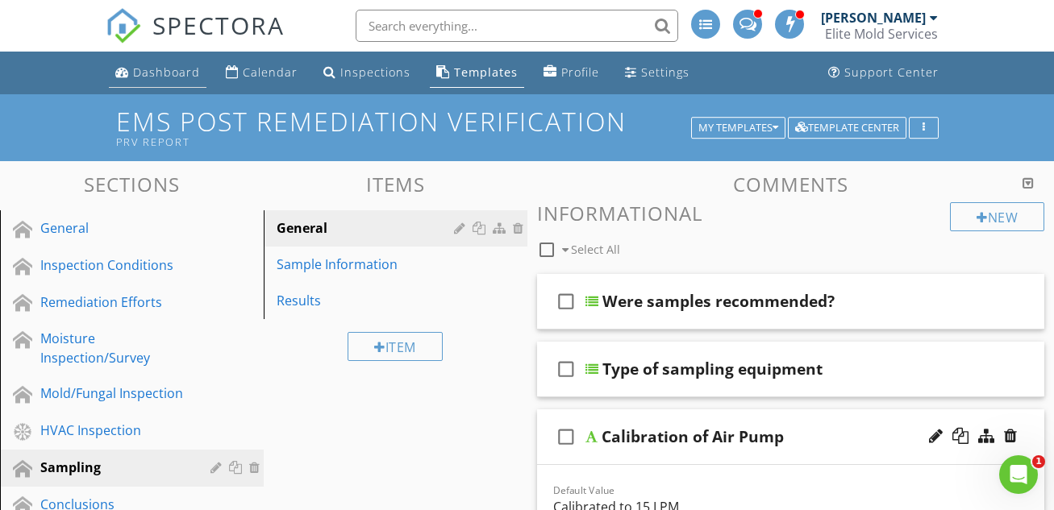
click at [155, 67] on div "Dashboard" at bounding box center [166, 72] width 67 height 15
